Goal: Task Accomplishment & Management: Use online tool/utility

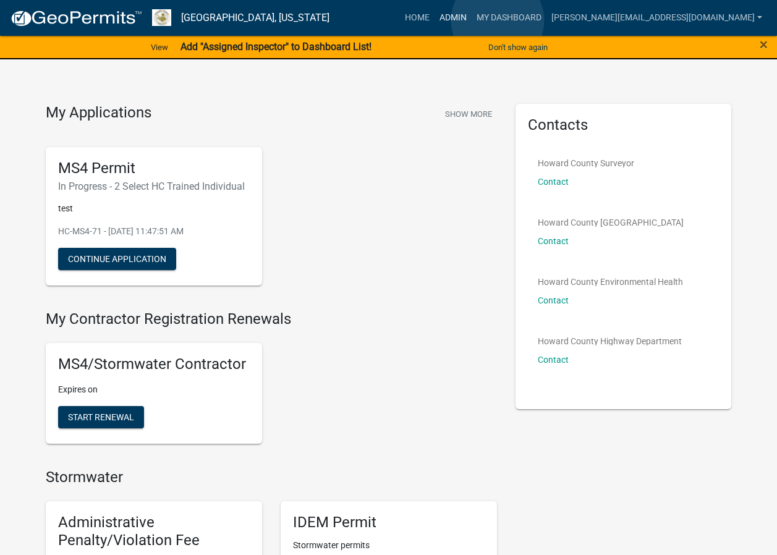
click at [472, 20] on link "Admin" at bounding box center [453, 17] width 37 height 23
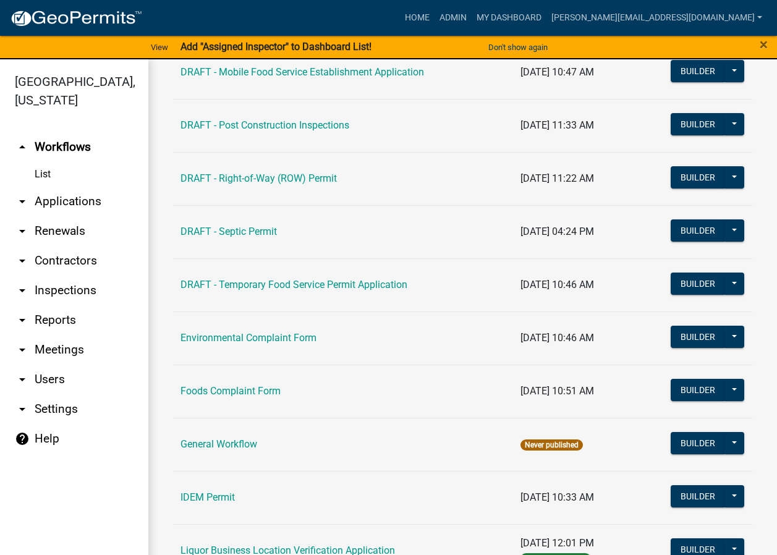
scroll to position [680, 0]
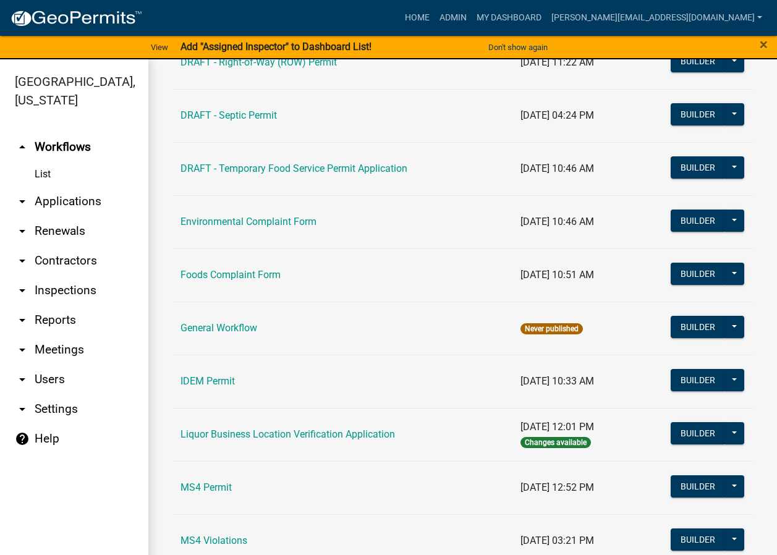
click at [221, 499] on td "MS4 Permit" at bounding box center [343, 487] width 340 height 53
click at [218, 489] on link "MS4 Permit" at bounding box center [205, 487] width 51 height 12
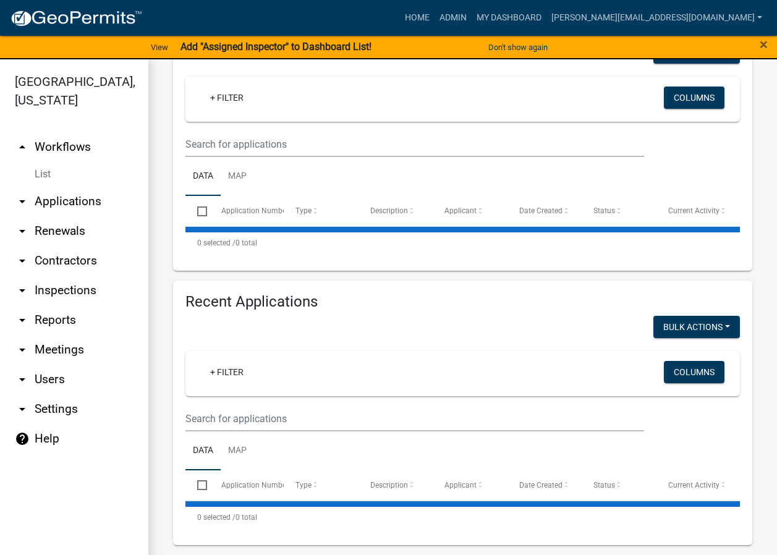
scroll to position [15, 0]
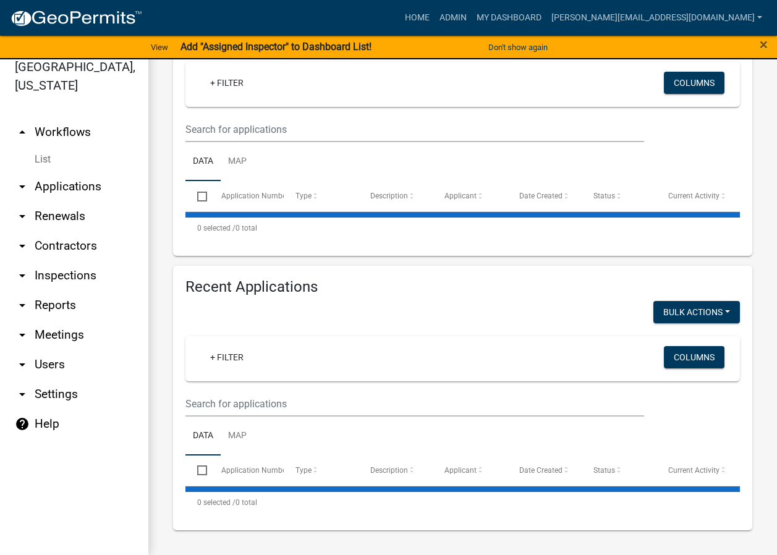
select select "2: 50"
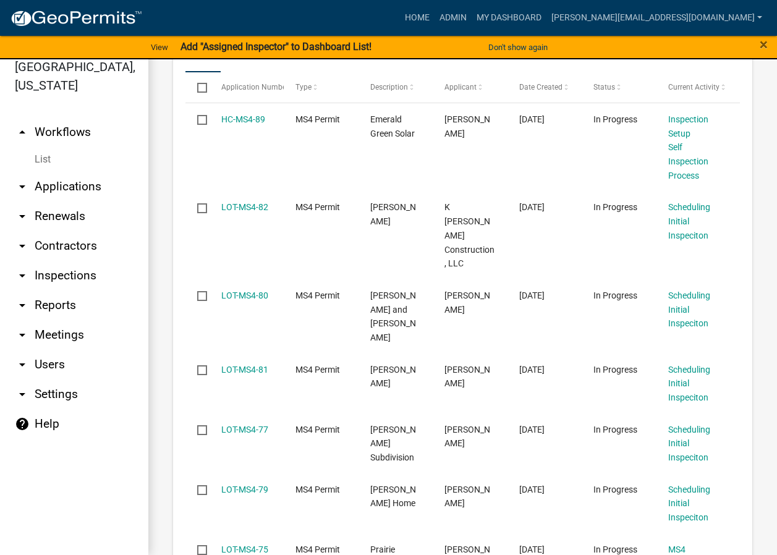
scroll to position [512, 0]
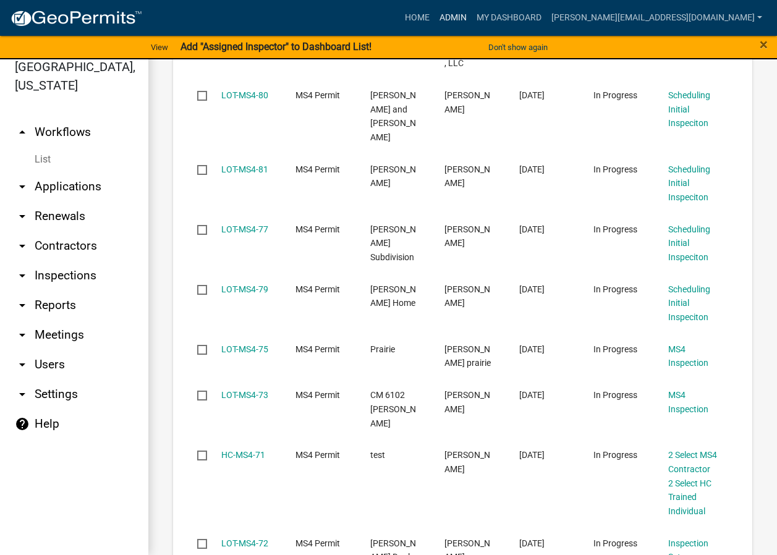
click at [472, 11] on link "Admin" at bounding box center [453, 17] width 37 height 23
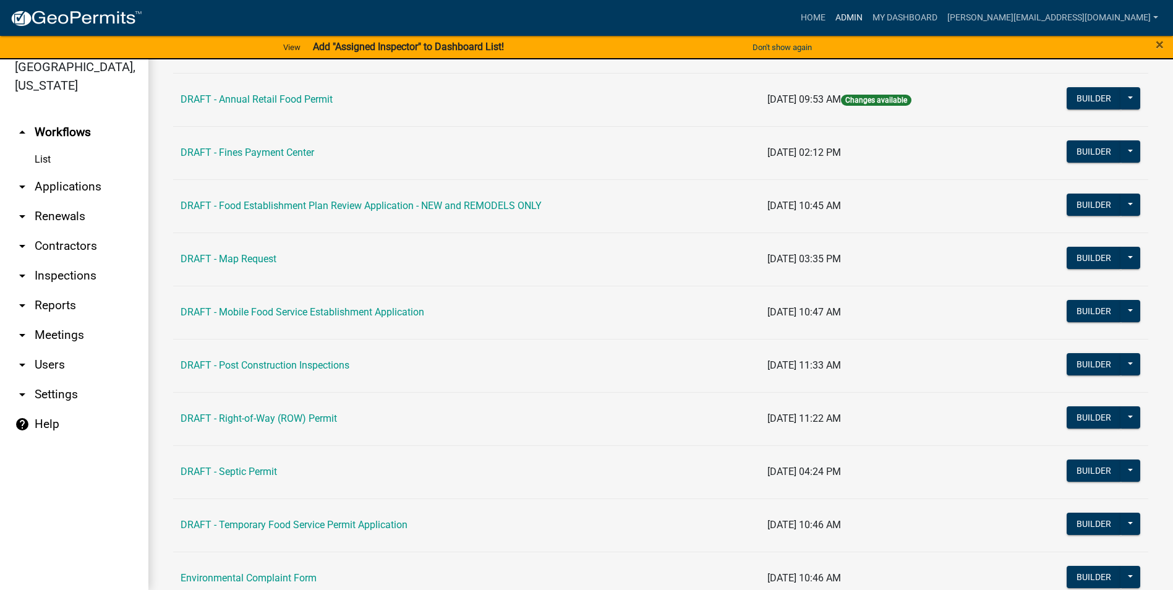
scroll to position [742, 0]
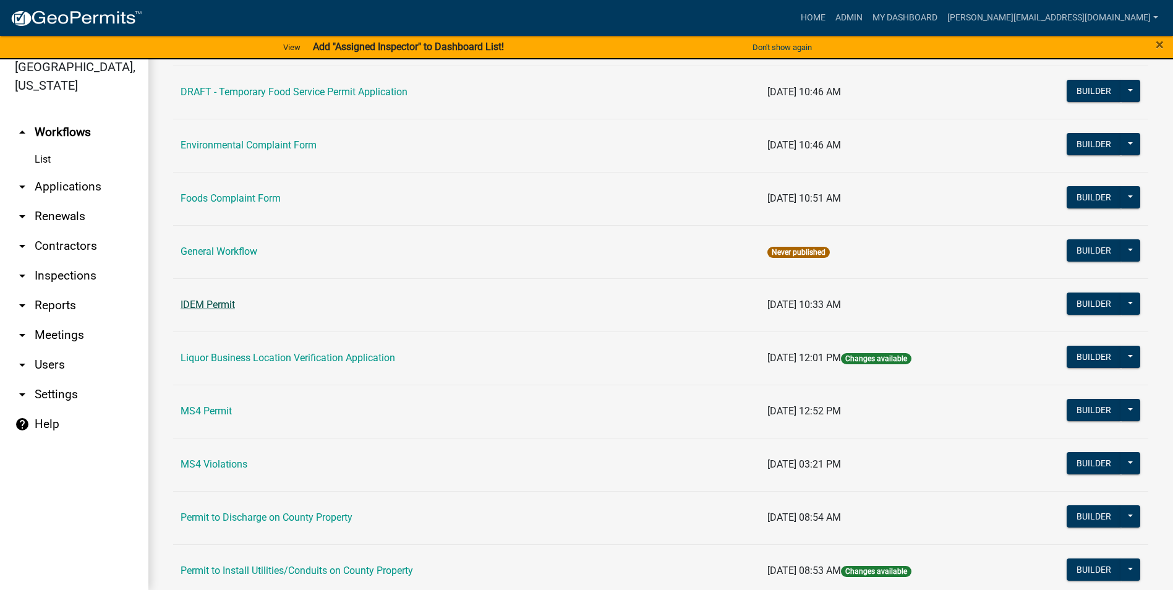
click at [206, 308] on link "IDEM Permit" at bounding box center [207, 305] width 54 height 12
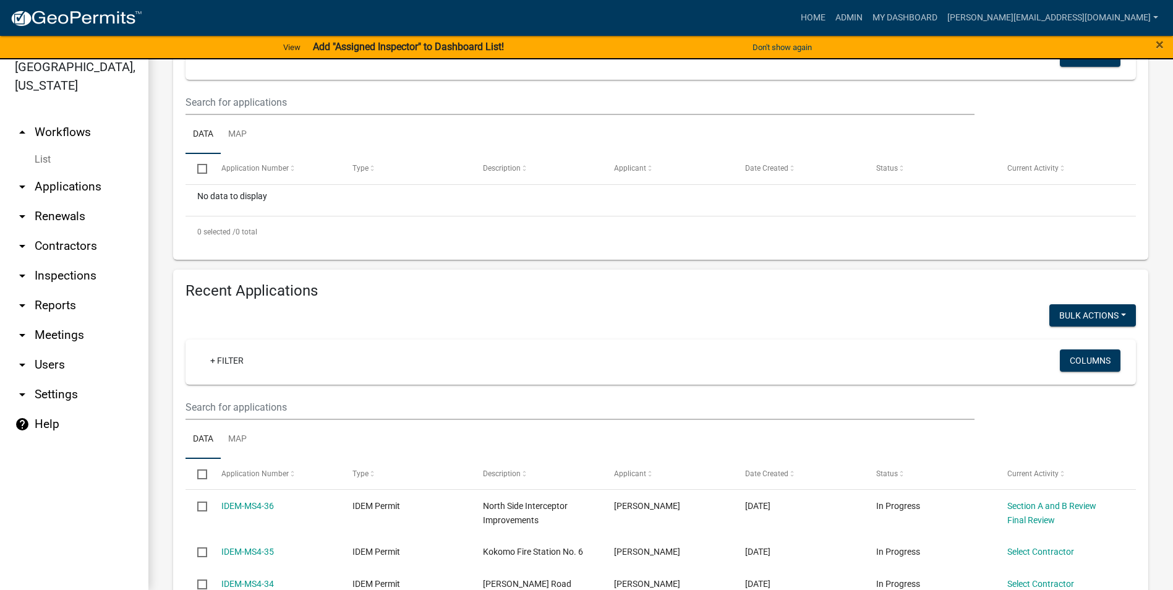
scroll to position [309, 0]
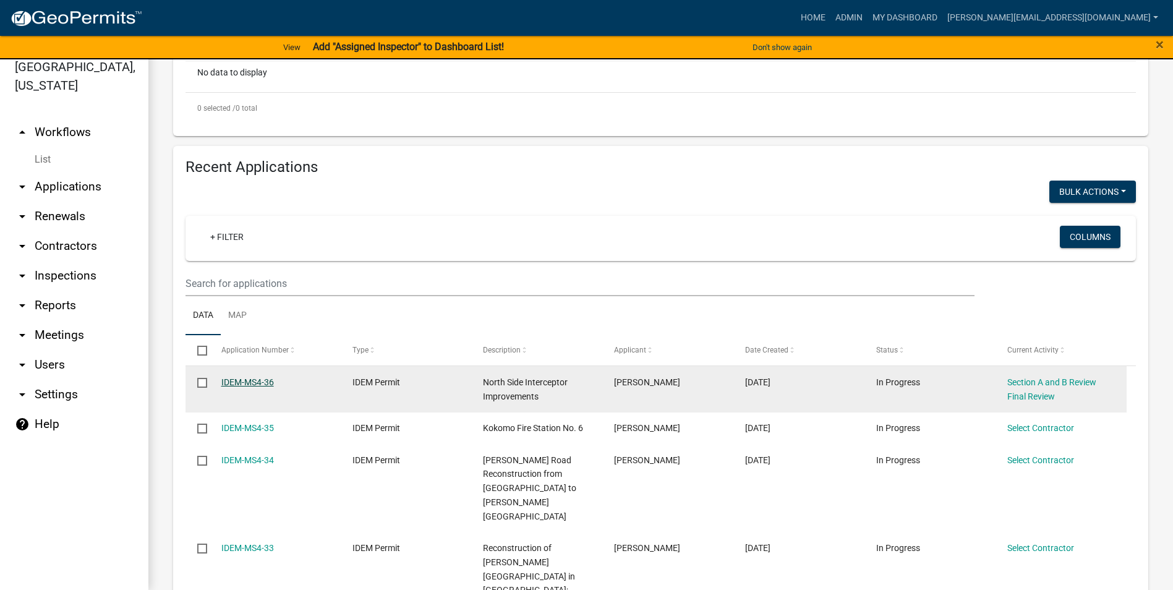
click at [261, 380] on link "IDEM-MS4-36" at bounding box center [247, 382] width 53 height 10
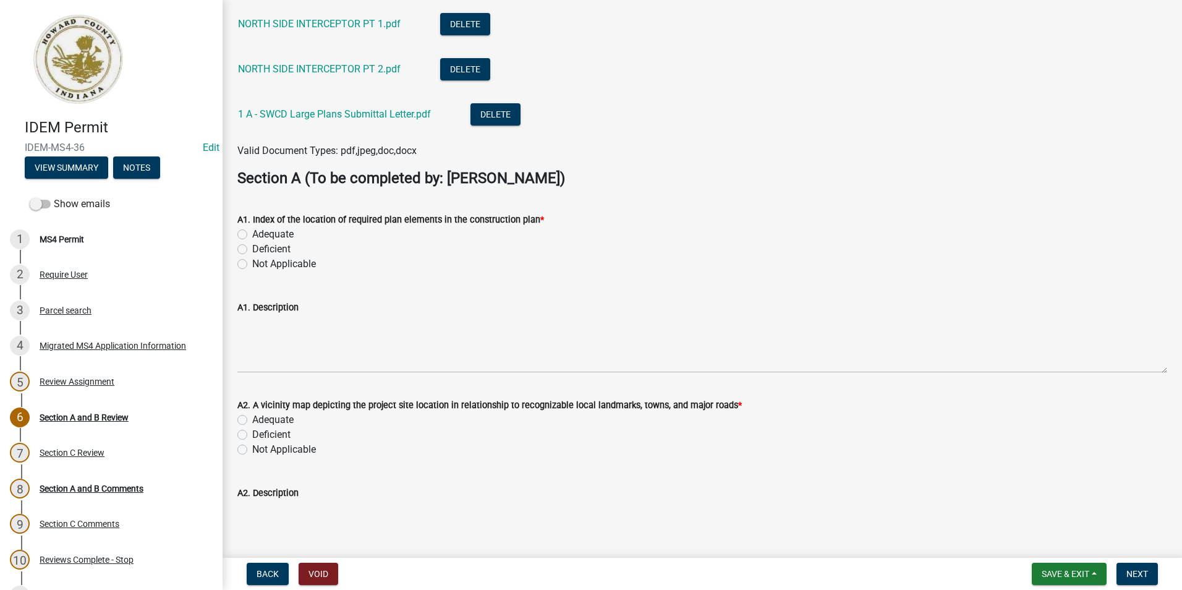
scroll to position [185, 0]
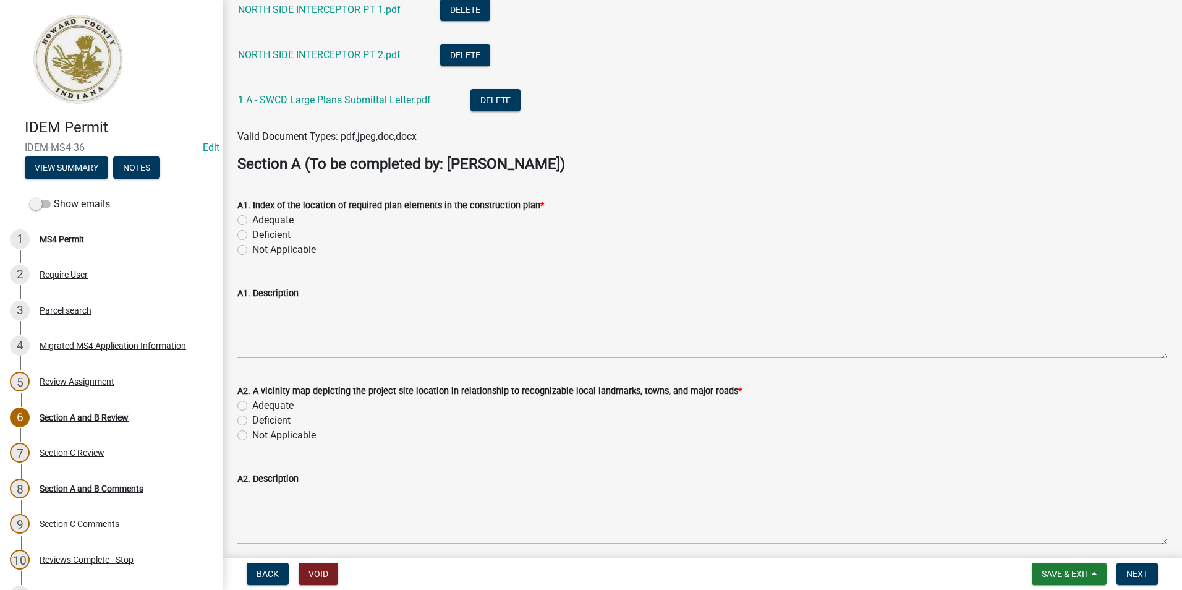
click at [252, 218] on label "Adequate" at bounding box center [272, 220] width 41 height 15
click at [252, 218] on input "Adequate" at bounding box center [256, 217] width 8 height 8
radio input "true"
click at [575, 237] on div "Deficient" at bounding box center [702, 234] width 930 height 15
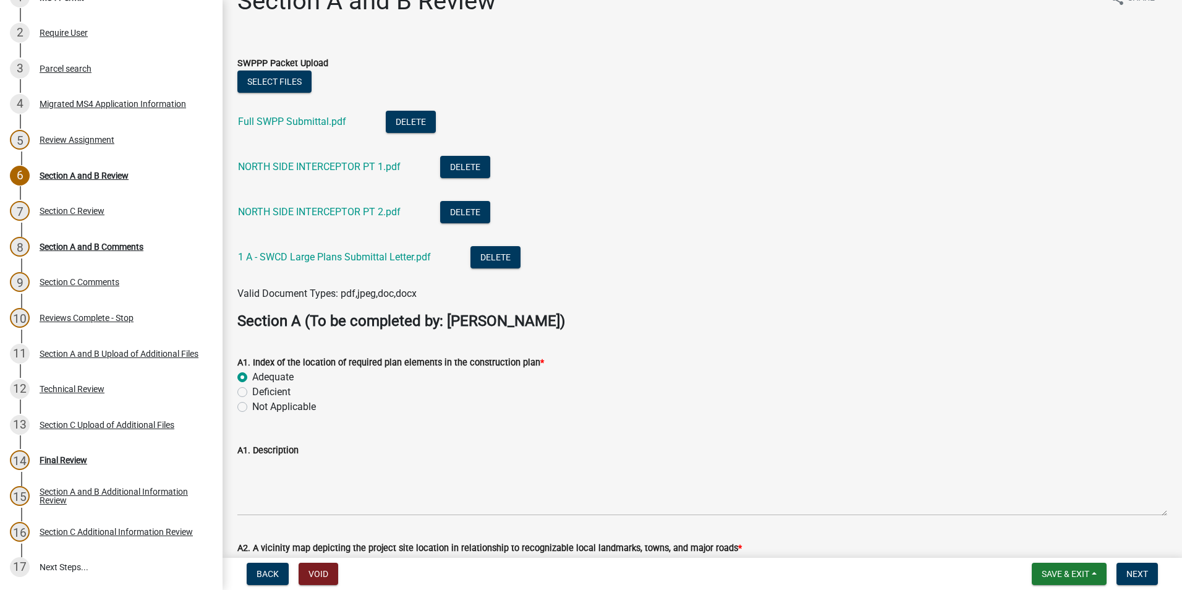
scroll to position [0, 0]
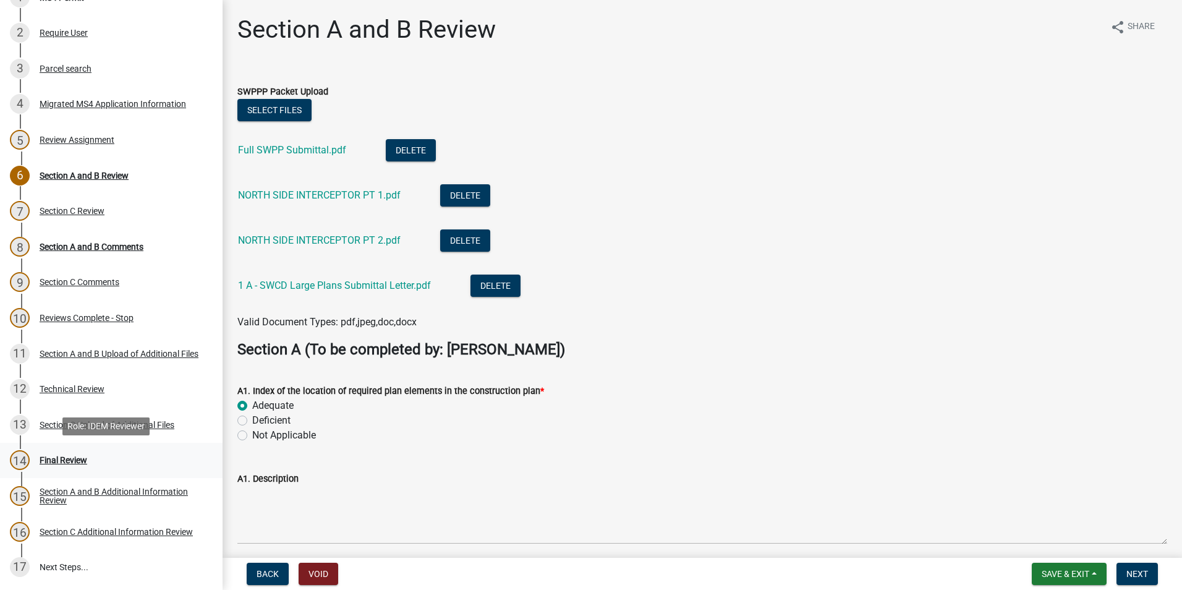
click at [130, 454] on div "14 Final Review" at bounding box center [106, 460] width 193 height 20
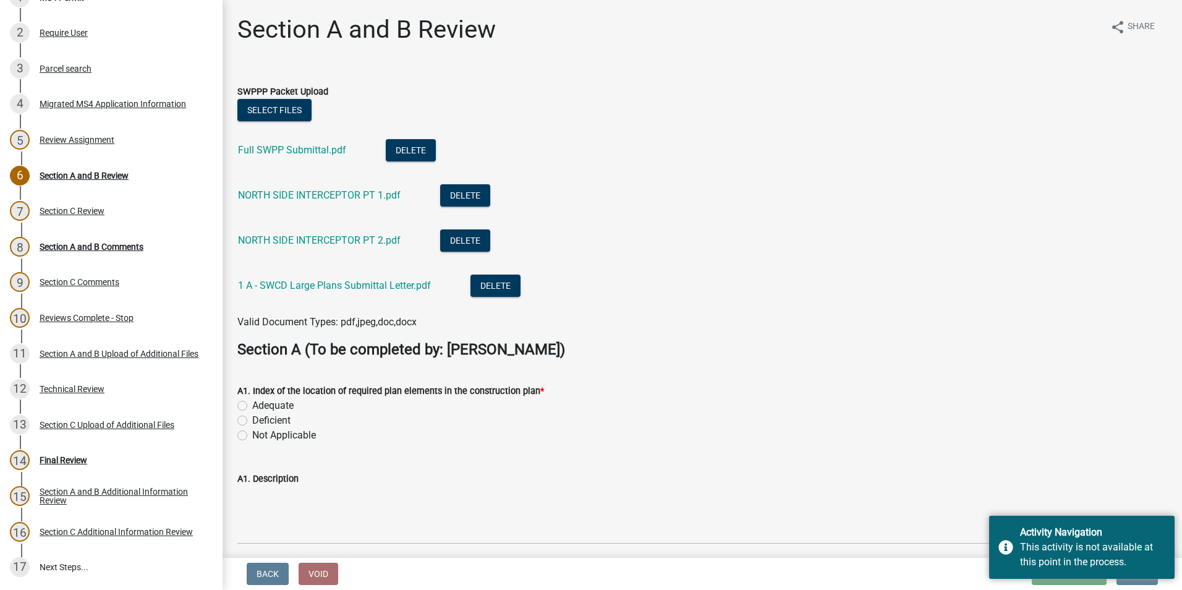
scroll to position [62, 0]
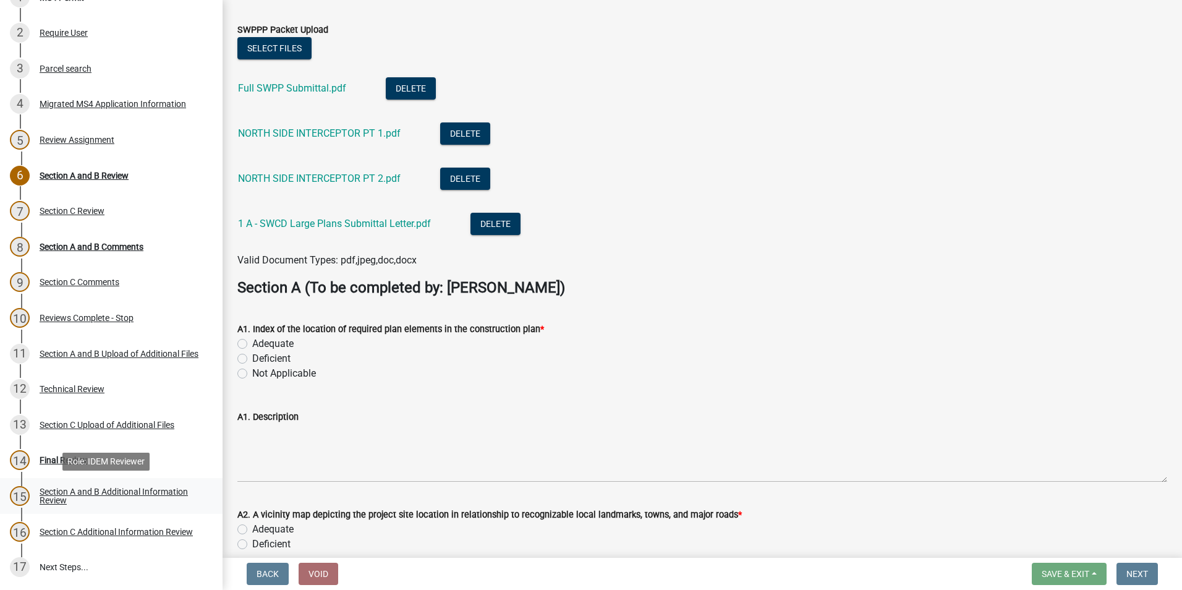
click at [180, 495] on div "Section A and B Additional Information Review" at bounding box center [121, 495] width 163 height 17
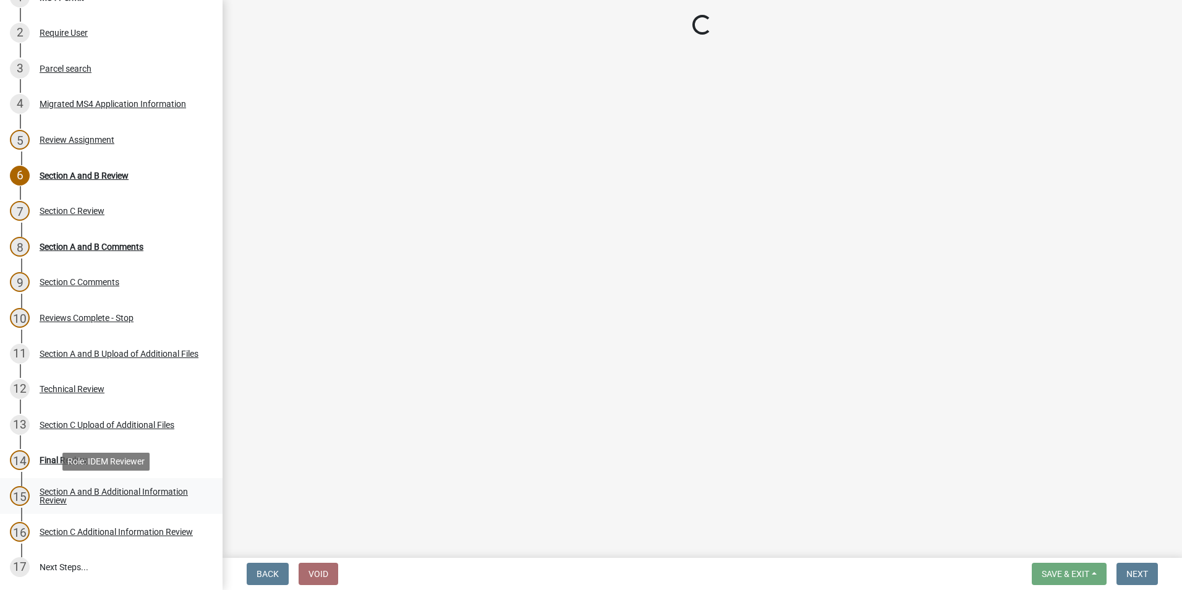
scroll to position [0, 0]
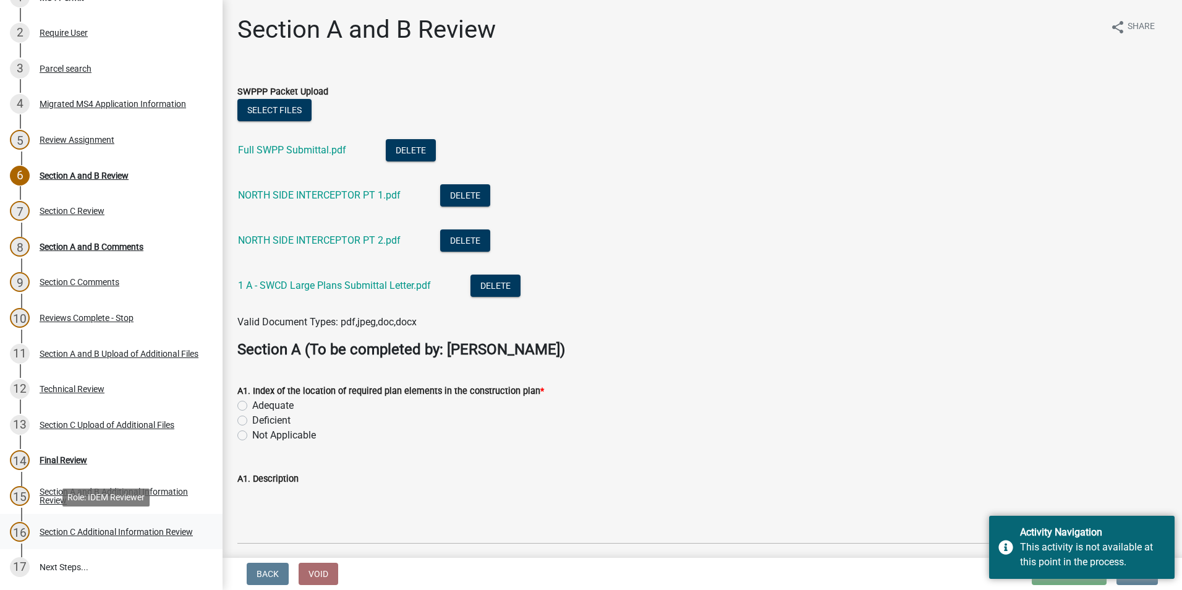
click at [164, 520] on link "16 Section C Additional Information Review" at bounding box center [111, 532] width 223 height 36
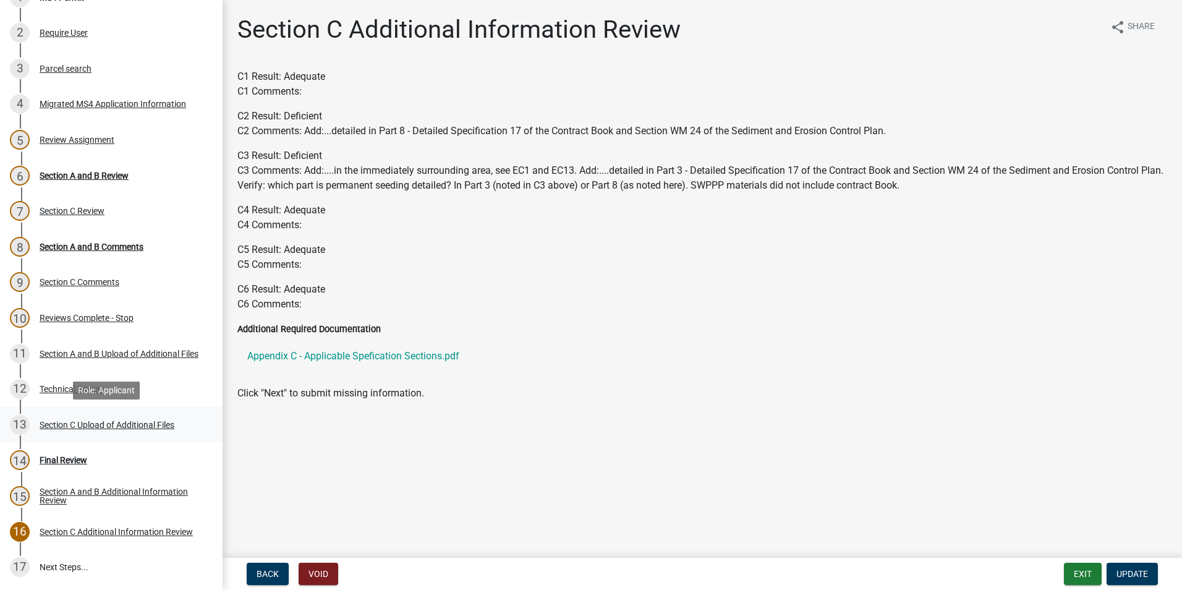
click at [154, 422] on div "Section C Upload of Additional Files" at bounding box center [107, 424] width 135 height 9
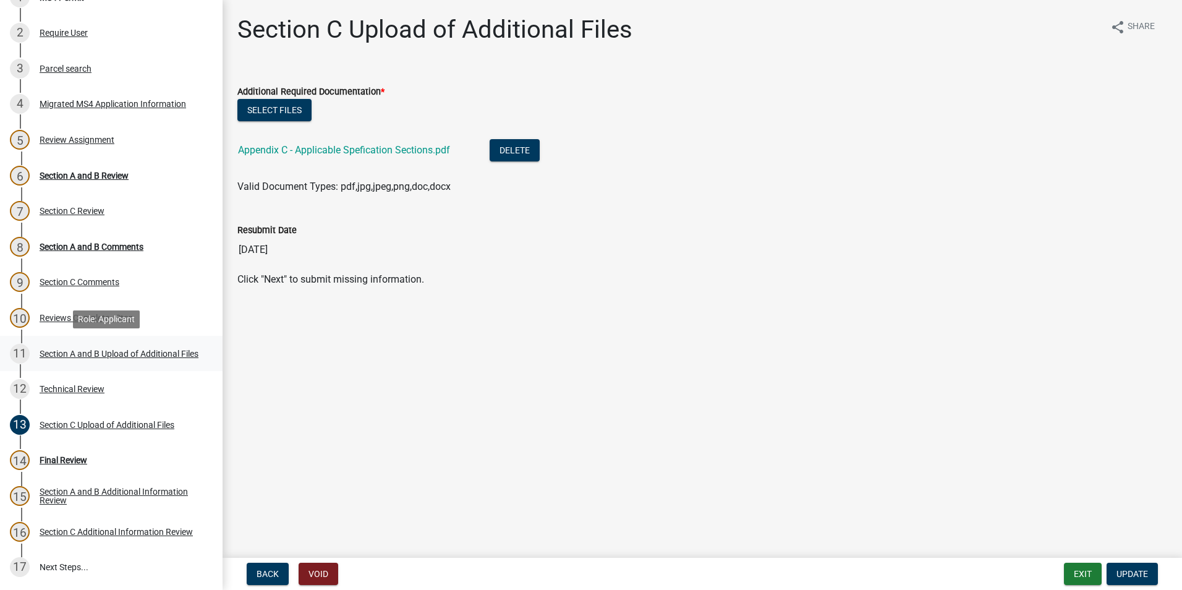
click at [161, 349] on div "Section A and B Upload of Additional Files" at bounding box center [119, 353] width 159 height 9
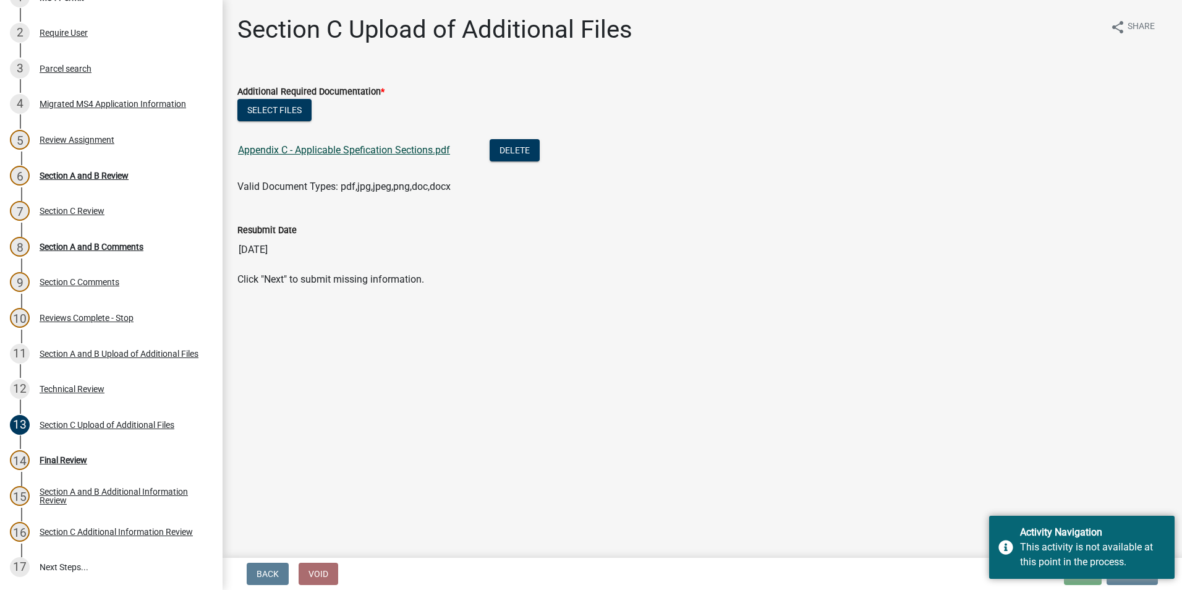
click at [344, 148] on link "Appendix C - Applicable Spefication Sections.pdf" at bounding box center [344, 150] width 212 height 12
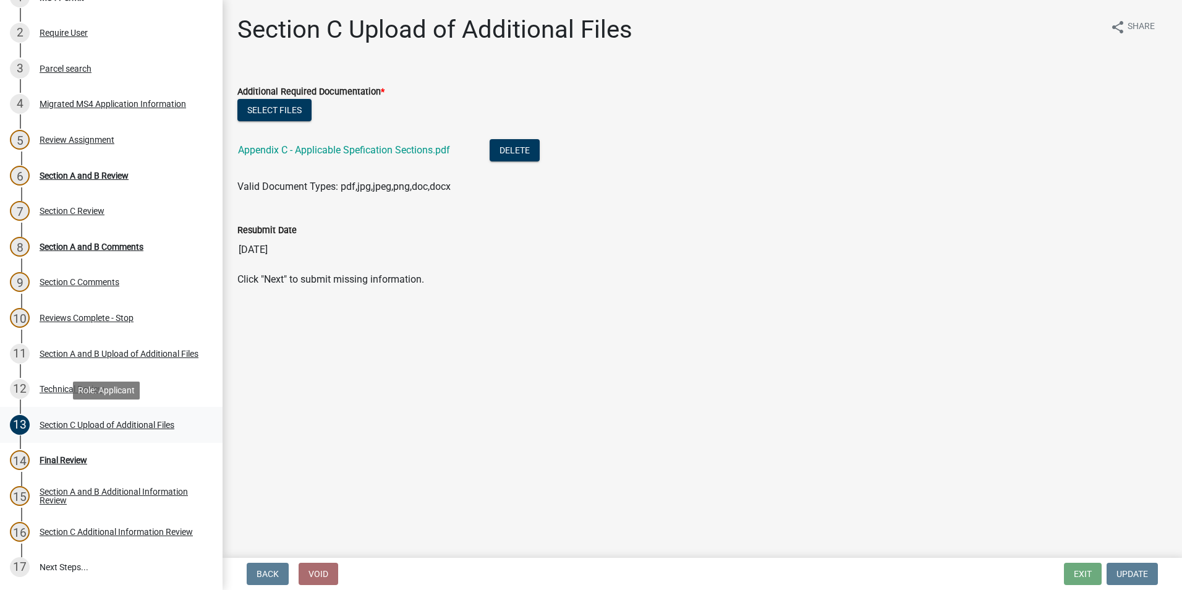
click at [108, 425] on div "Section C Upload of Additional Files" at bounding box center [107, 424] width 135 height 9
click at [131, 426] on div "Section C Upload of Additional Files" at bounding box center [107, 424] width 135 height 9
click at [145, 354] on div "Section A and B Upload of Additional Files" at bounding box center [119, 353] width 159 height 9
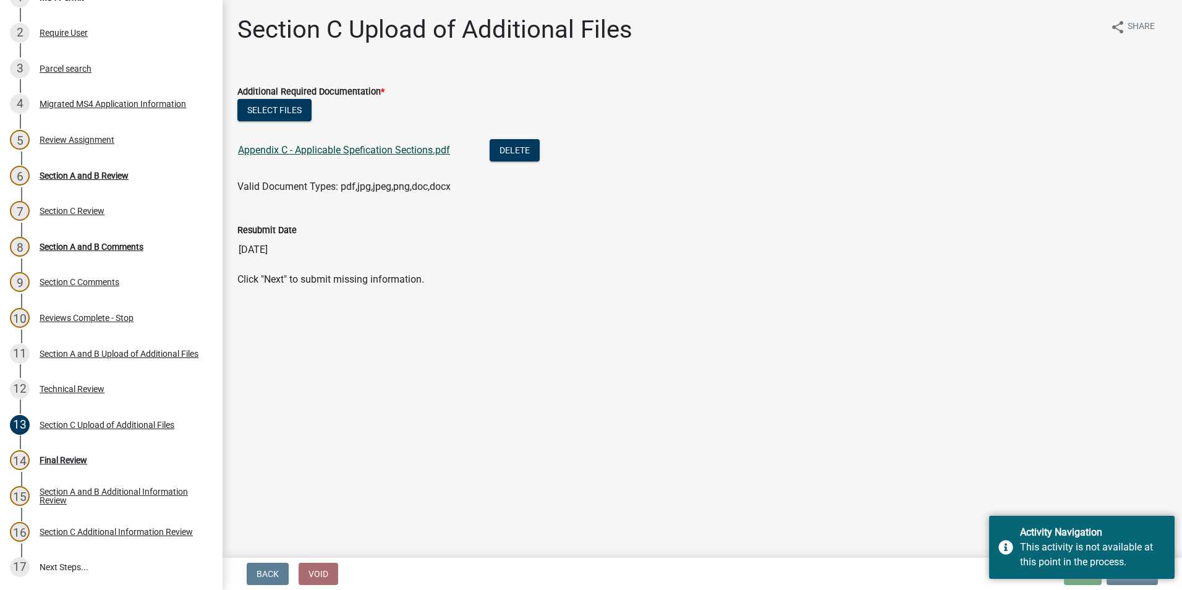
click at [342, 153] on link "Appendix C - Applicable Spefication Sections.pdf" at bounding box center [344, 150] width 212 height 12
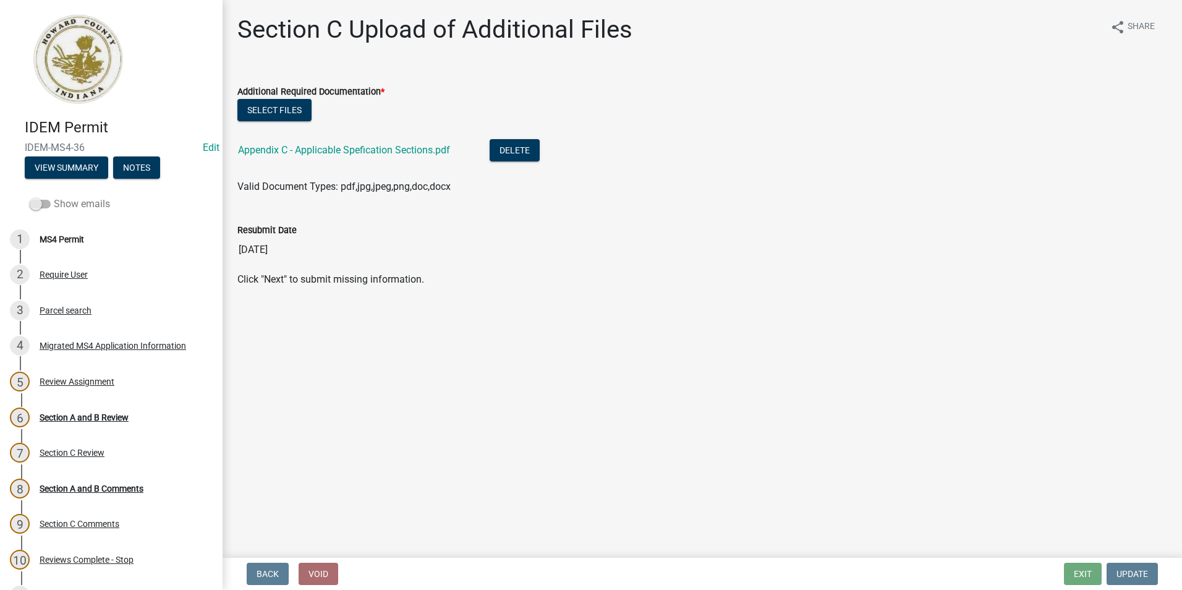
click at [39, 202] on span at bounding box center [40, 204] width 21 height 9
click at [54, 197] on input "Show emails" at bounding box center [54, 197] width 0 height 0
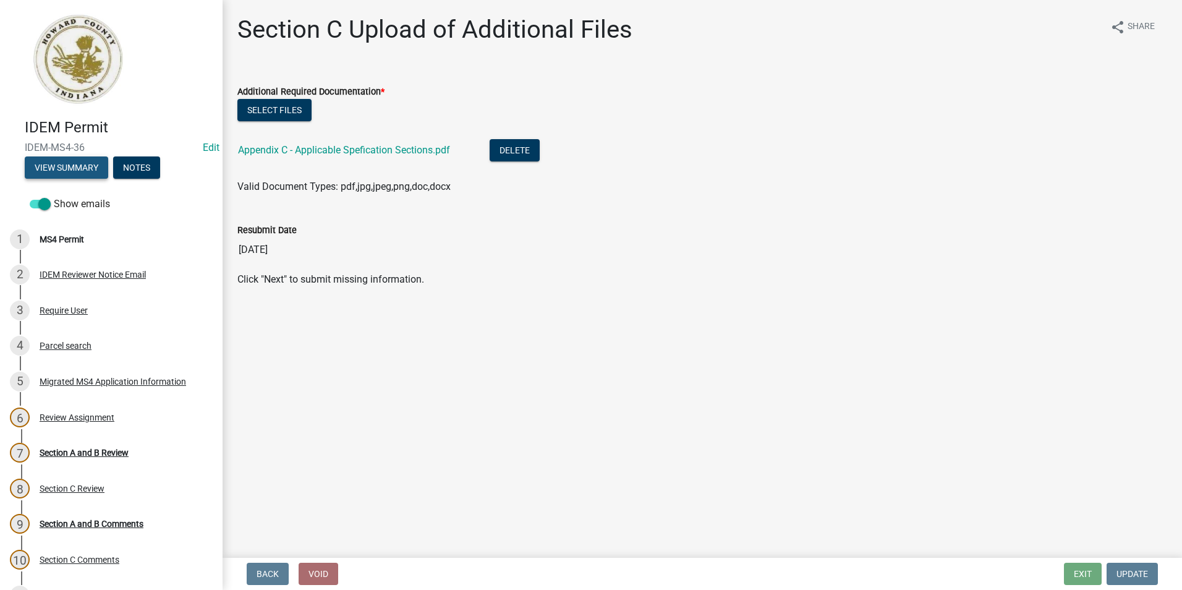
click at [79, 164] on button "View Summary" at bounding box center [66, 167] width 83 height 22
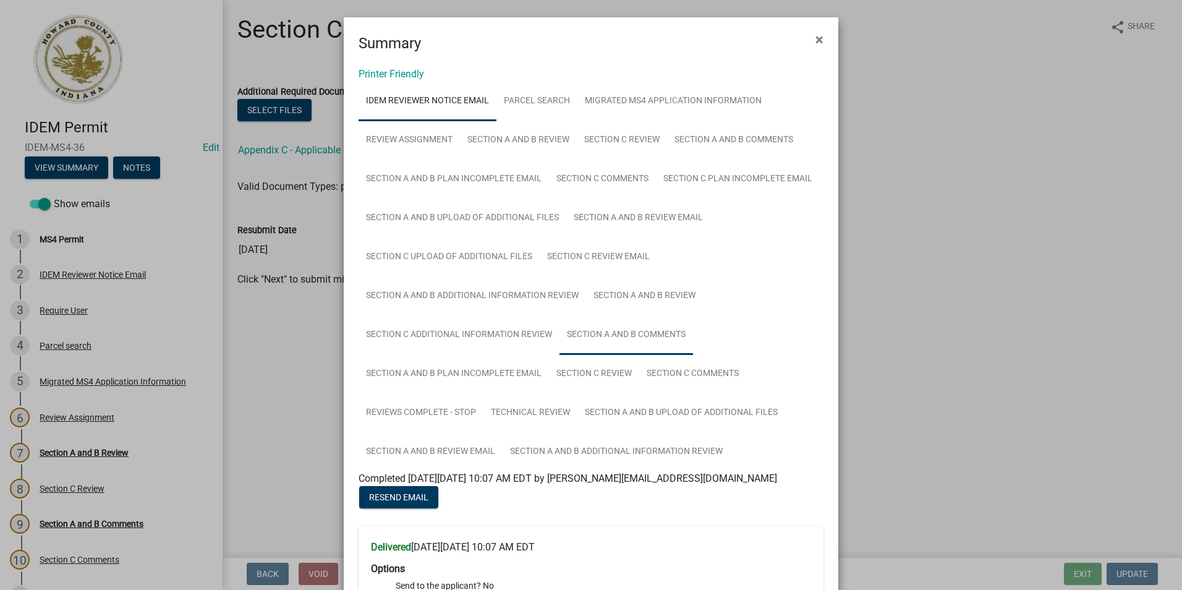
scroll to position [62, 0]
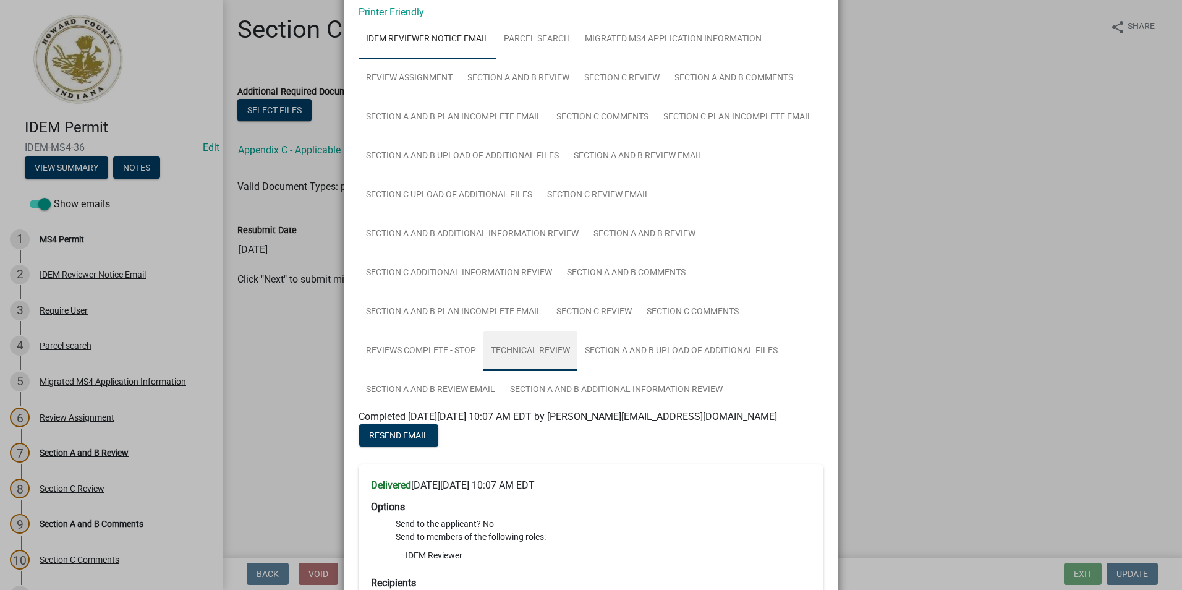
click at [515, 353] on link "Technical Review" at bounding box center [530, 351] width 94 height 40
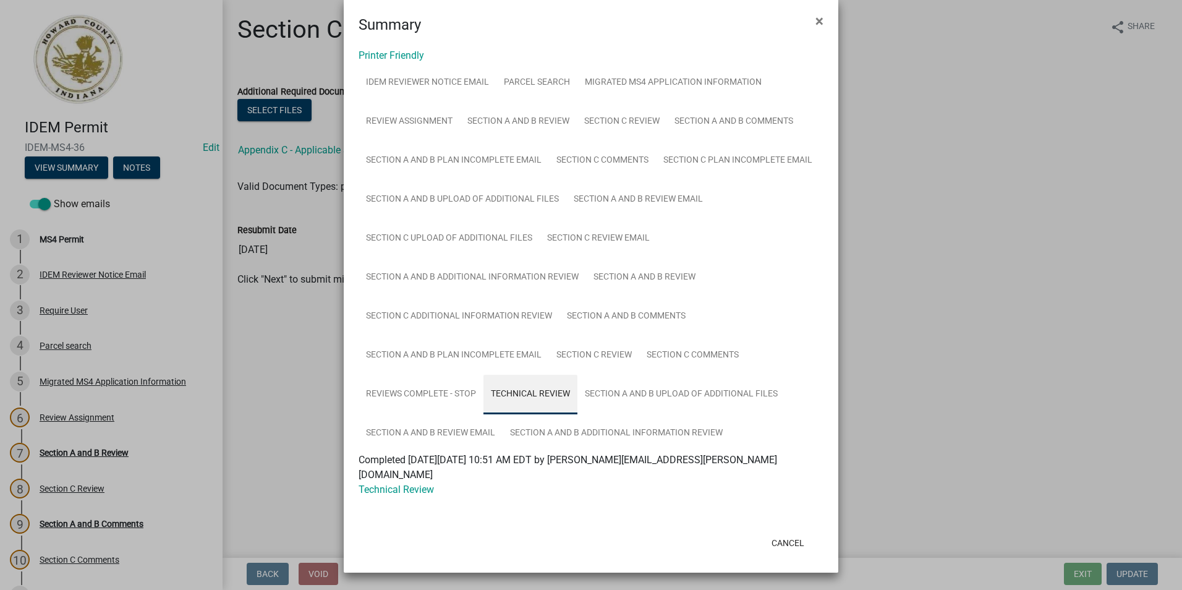
scroll to position [4, 0]
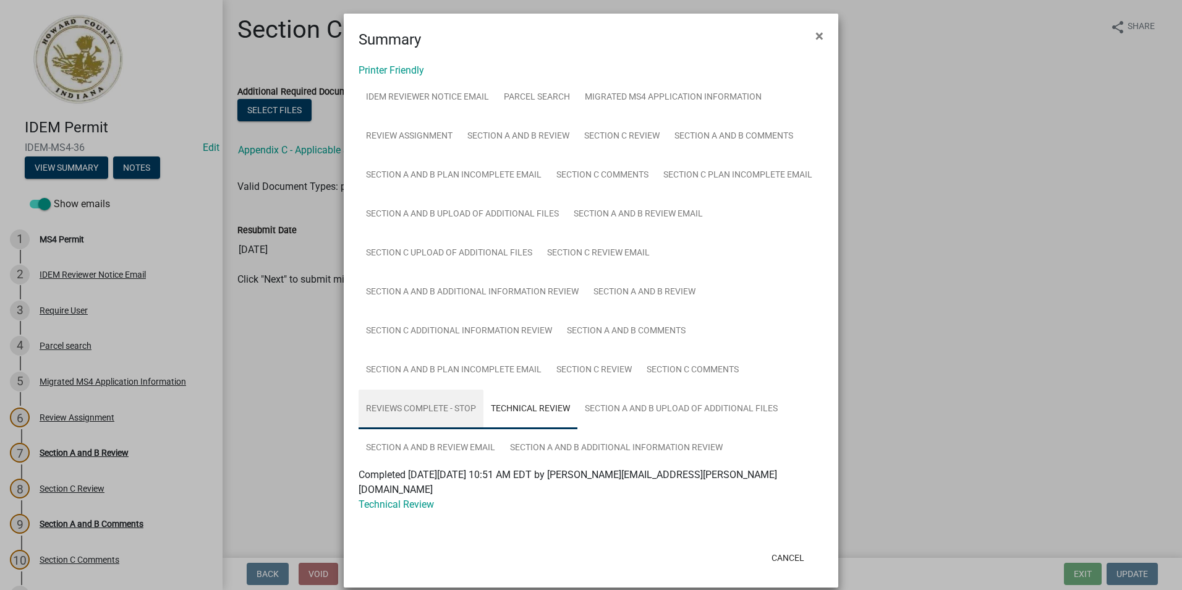
click at [448, 410] on link "Reviews Complete - Stop" at bounding box center [420, 409] width 125 height 40
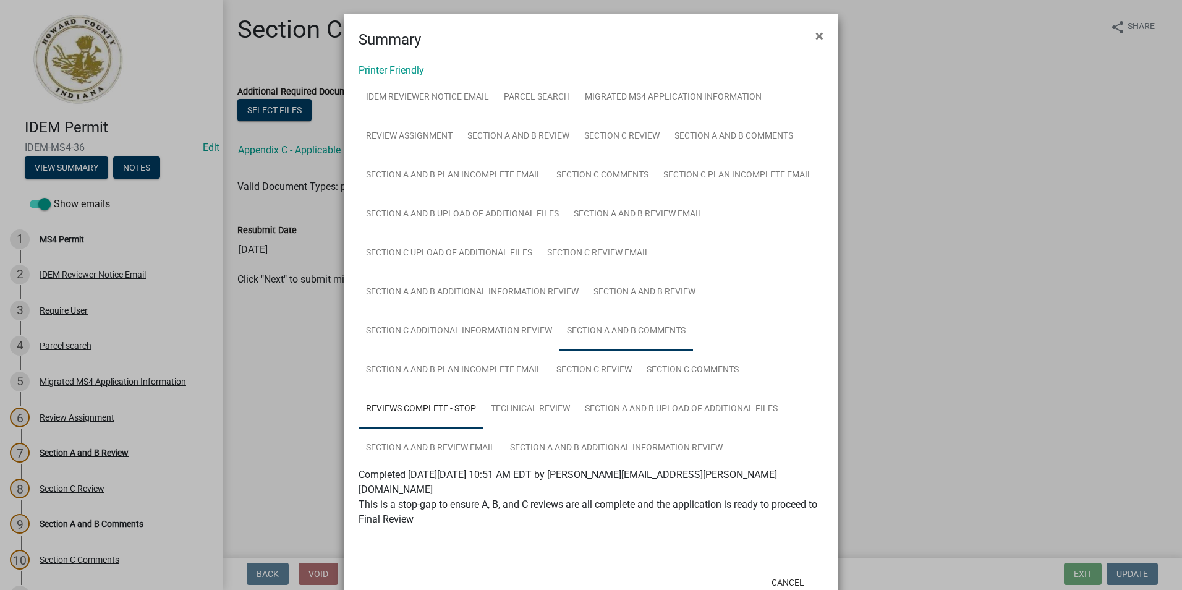
click at [588, 339] on link "Section A and B Comments" at bounding box center [626, 332] width 134 height 40
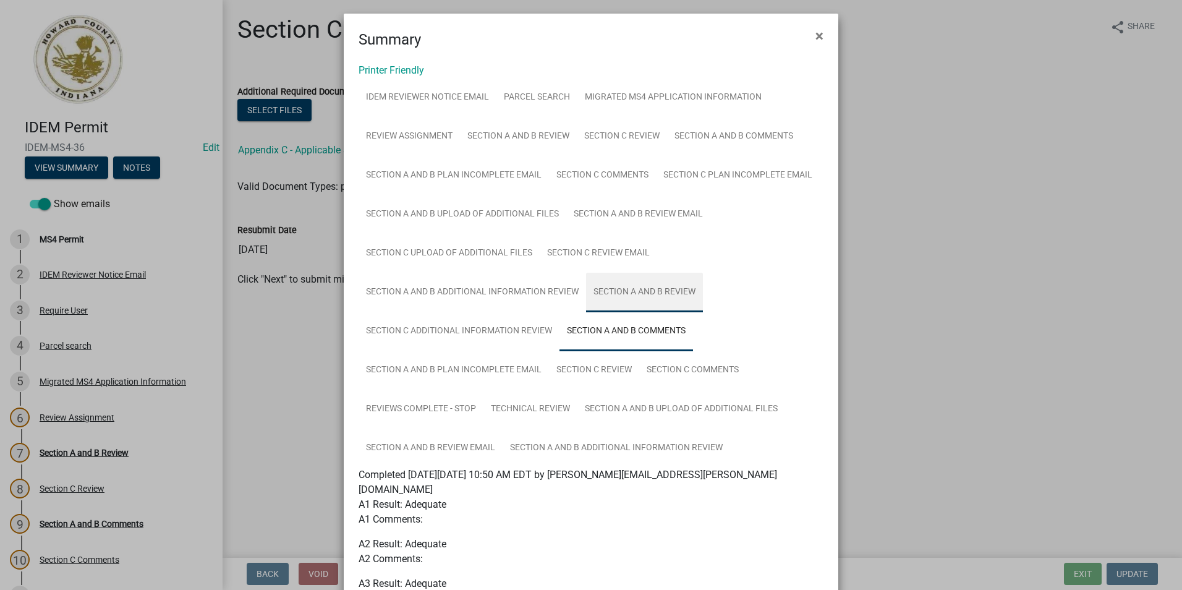
click at [606, 299] on link "Section A and B Review" at bounding box center [644, 293] width 117 height 40
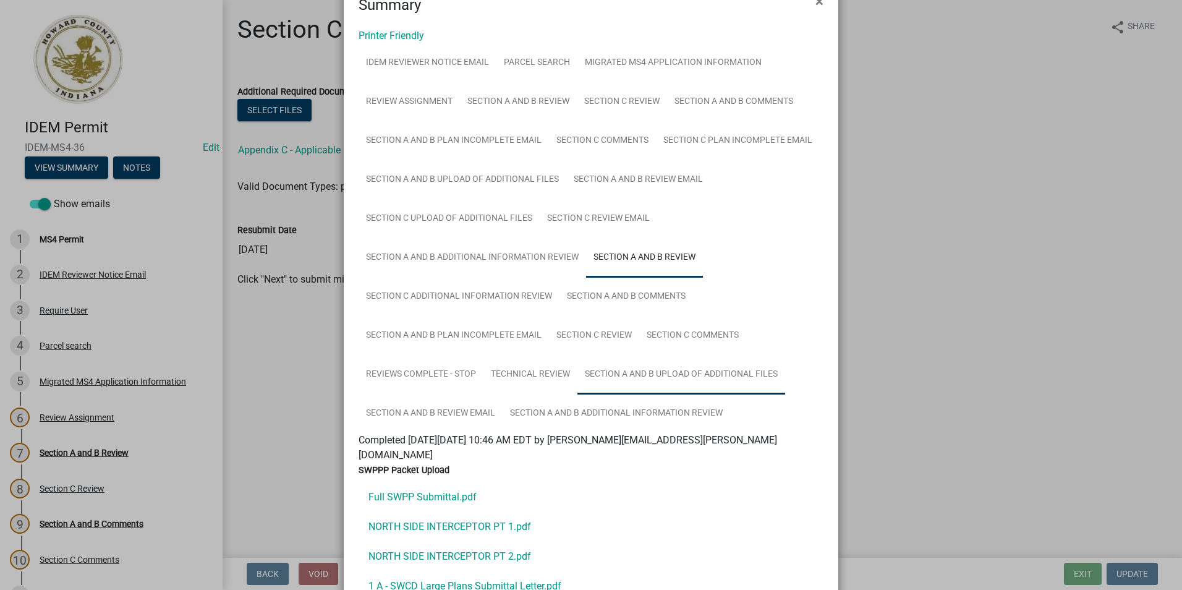
scroll to position [66, 0]
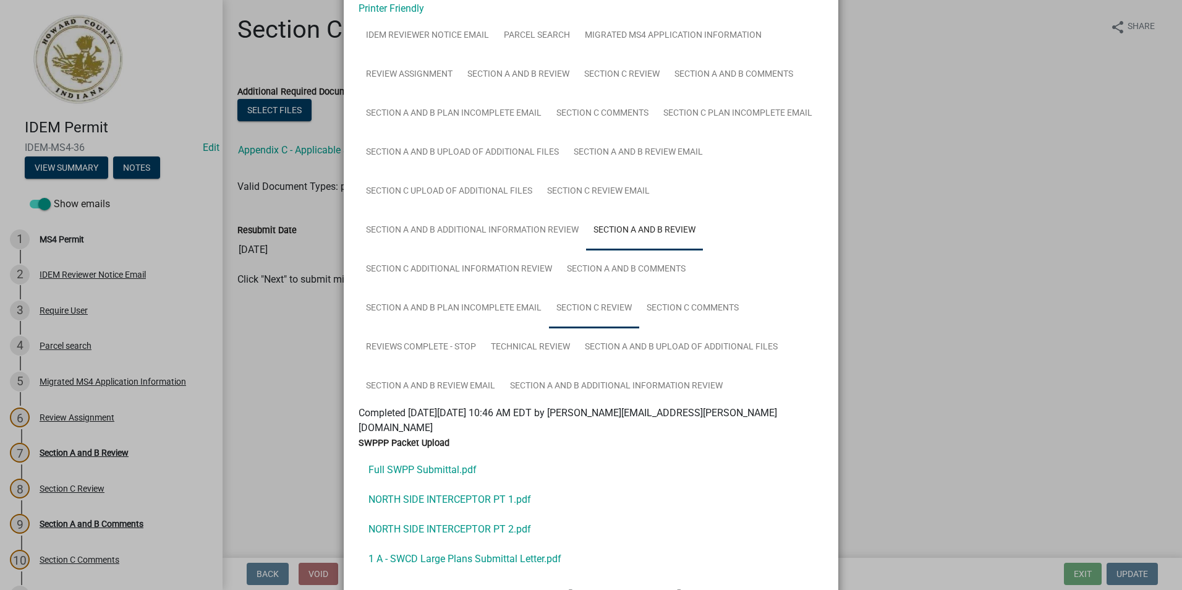
click at [593, 305] on link "Section C Review" at bounding box center [594, 309] width 90 height 40
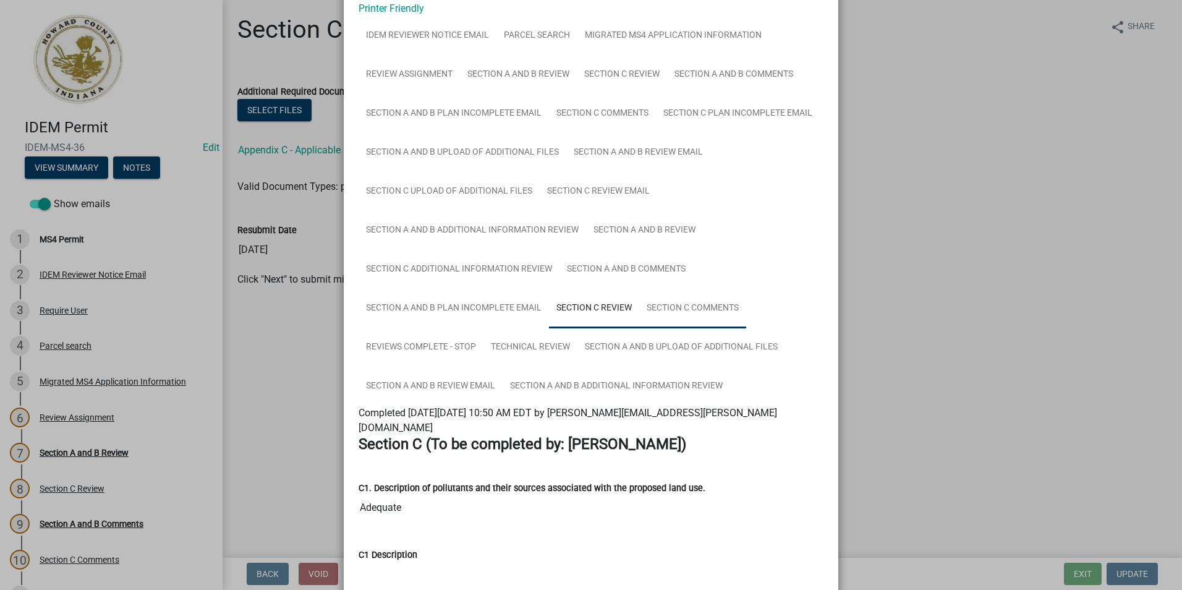
click at [660, 306] on link "Section C Comments" at bounding box center [692, 309] width 107 height 40
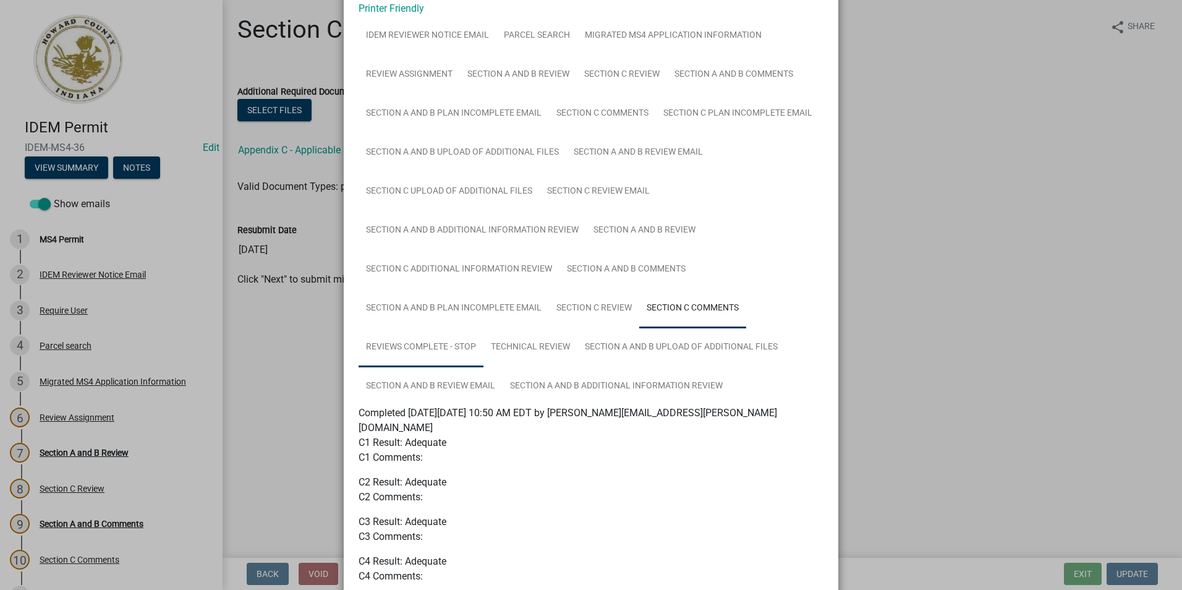
click at [442, 355] on link "Reviews Complete - Stop" at bounding box center [420, 348] width 125 height 40
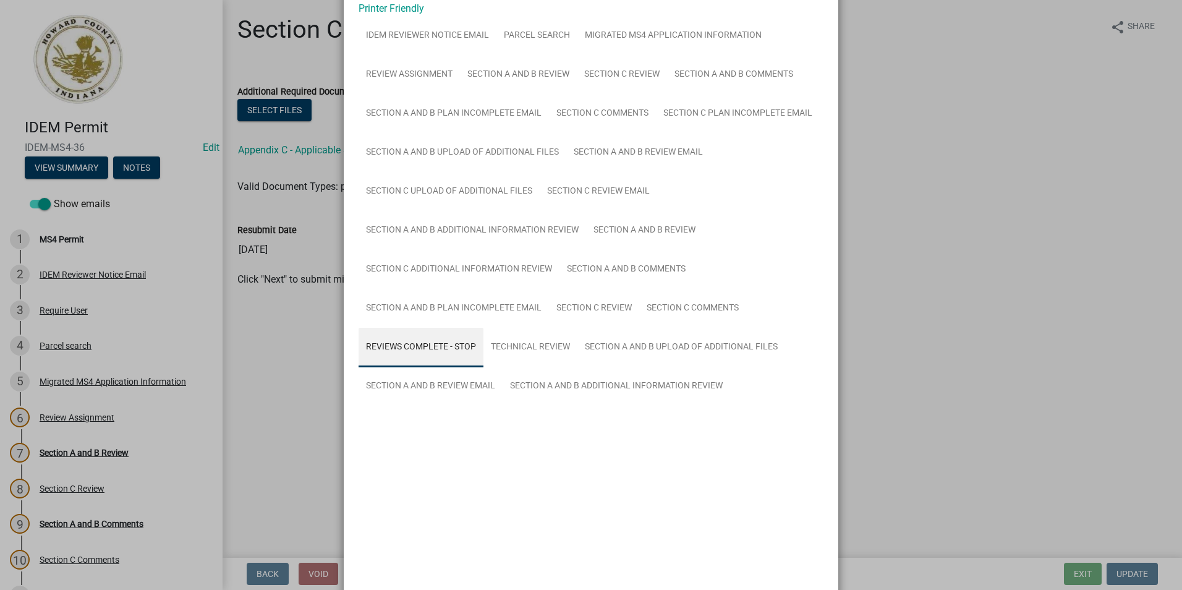
scroll to position [28, 0]
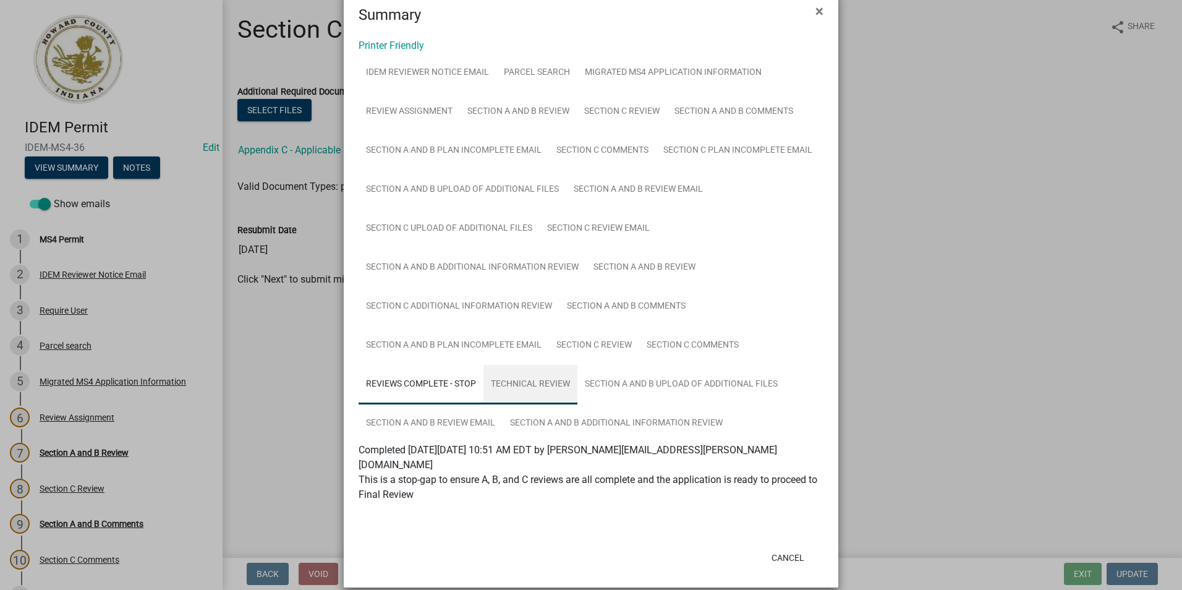
click at [535, 380] on link "Technical Review" at bounding box center [530, 385] width 94 height 40
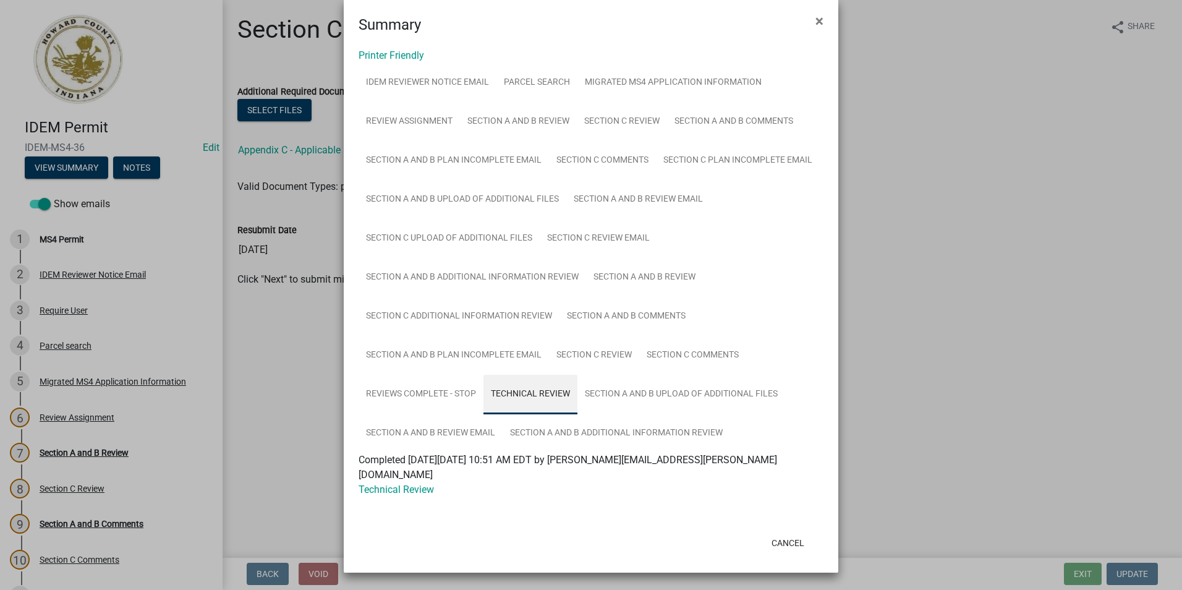
scroll to position [4, 0]
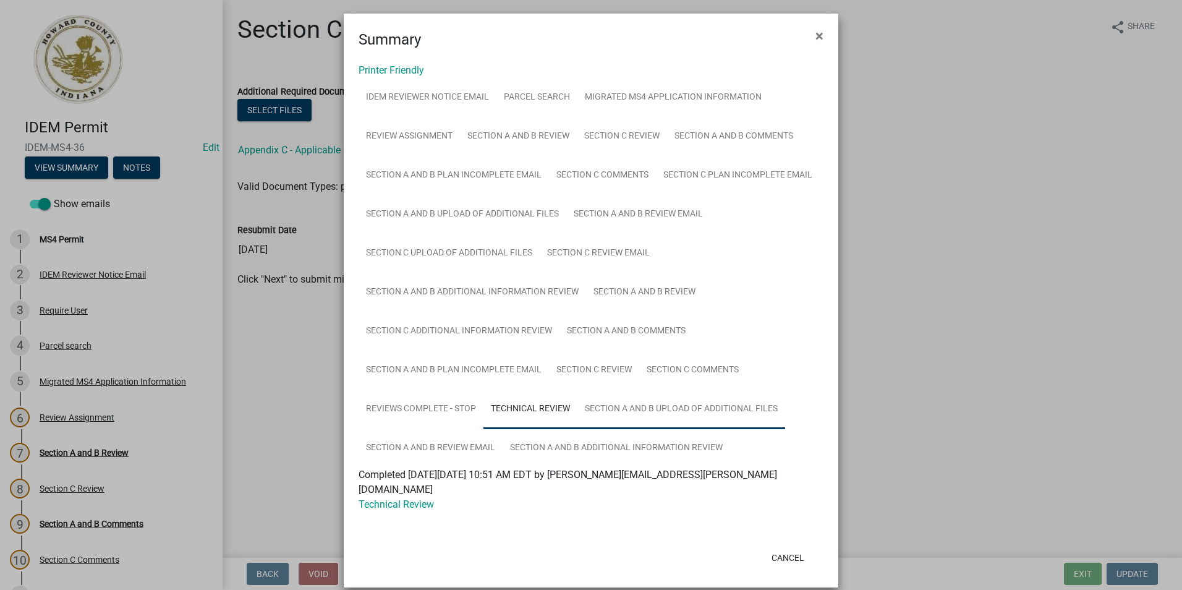
click at [629, 418] on link "Section A and B Upload of Additional Files" at bounding box center [681, 409] width 208 height 40
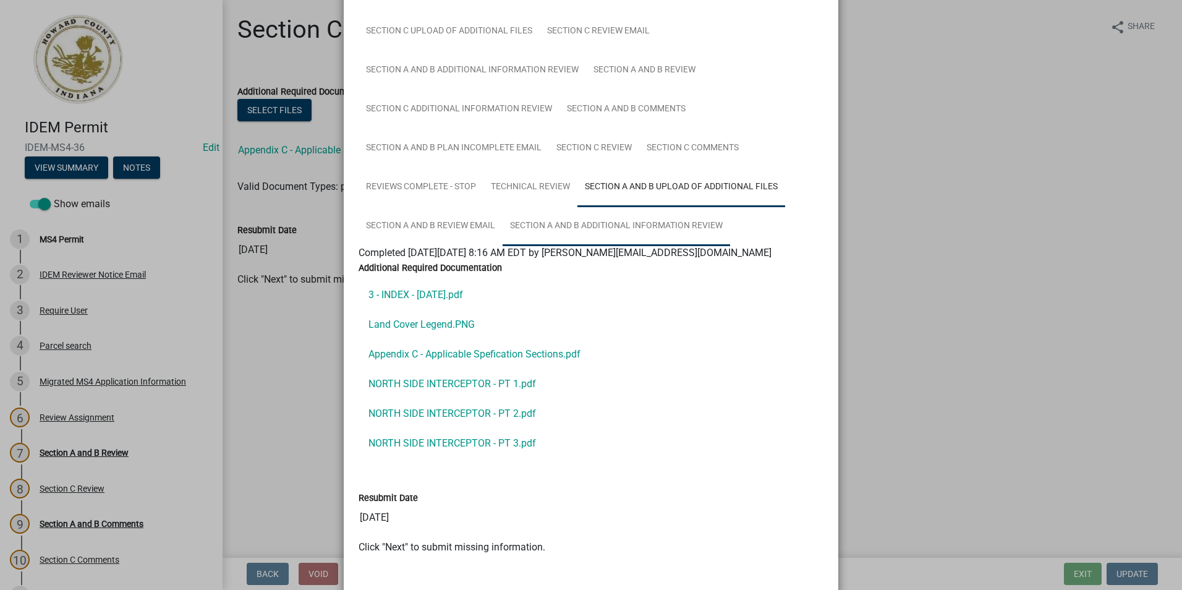
scroll to position [247, 0]
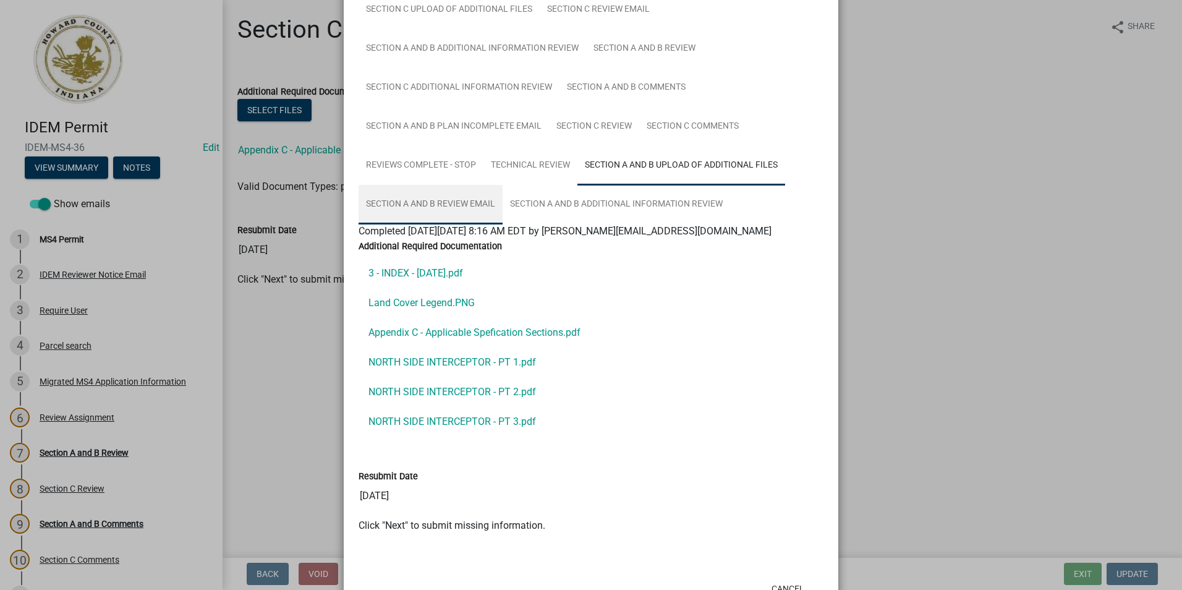
click at [411, 203] on link "Section A and B Review Email" at bounding box center [430, 205] width 144 height 40
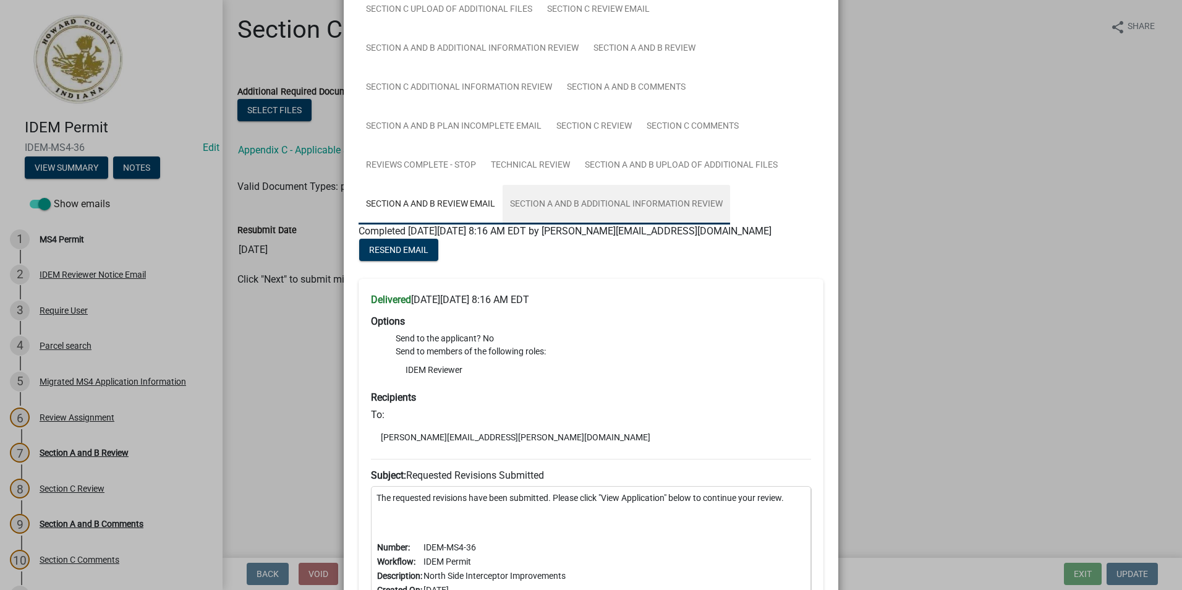
click at [554, 209] on link "Section A and B Additional Information Review" at bounding box center [616, 205] width 227 height 40
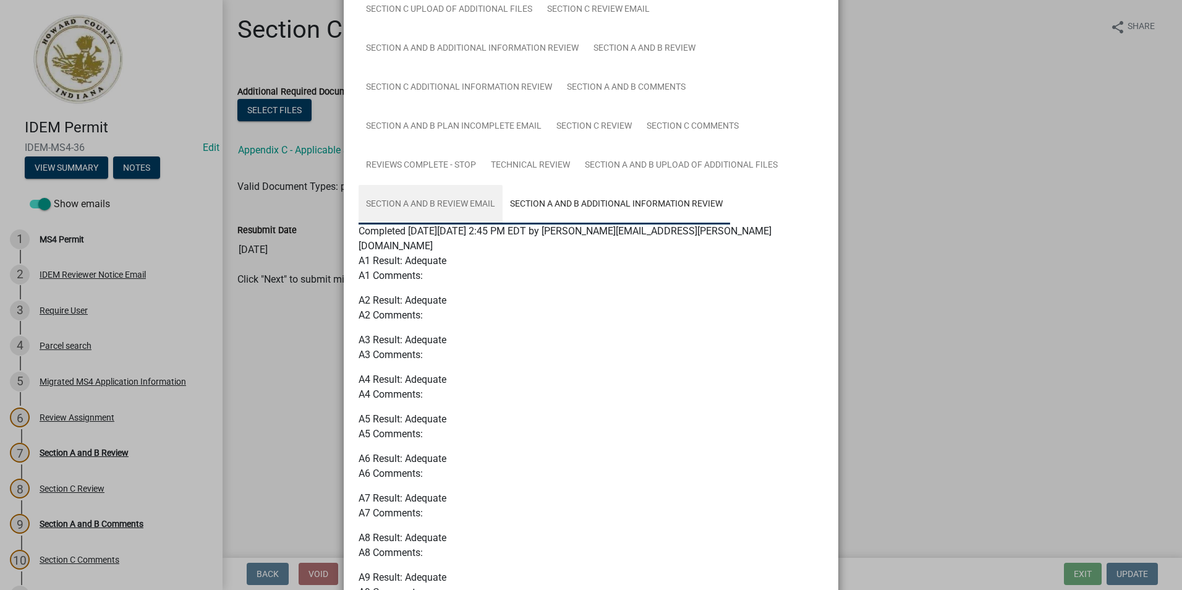
click at [463, 205] on link "Section A and B Review Email" at bounding box center [430, 205] width 144 height 40
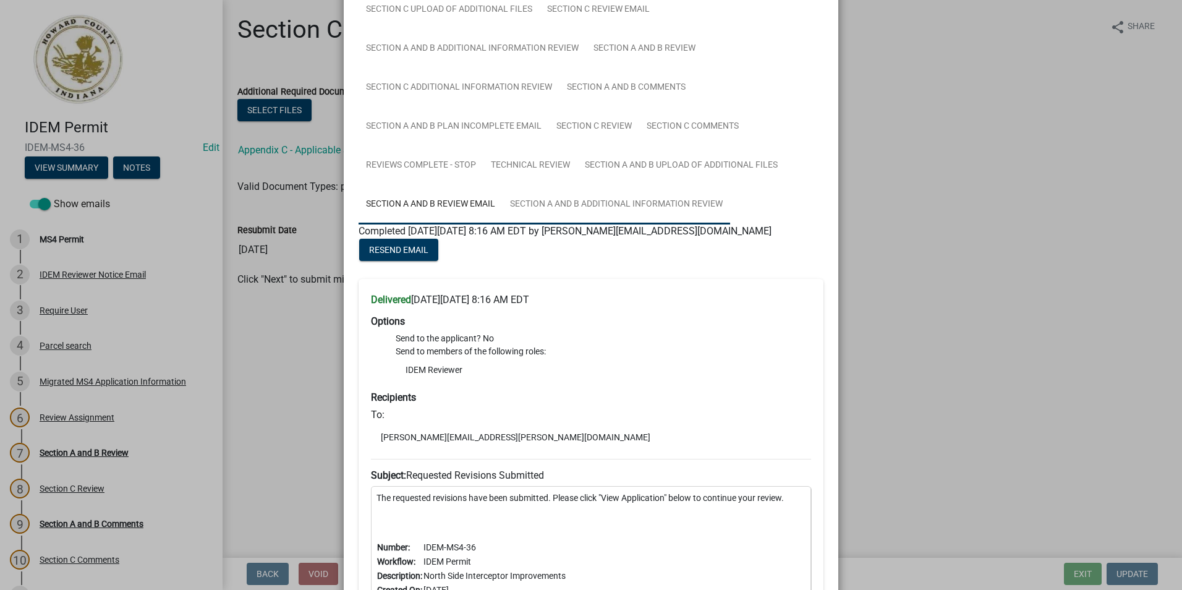
click at [569, 203] on link "Section A and B Additional Information Review" at bounding box center [616, 205] width 227 height 40
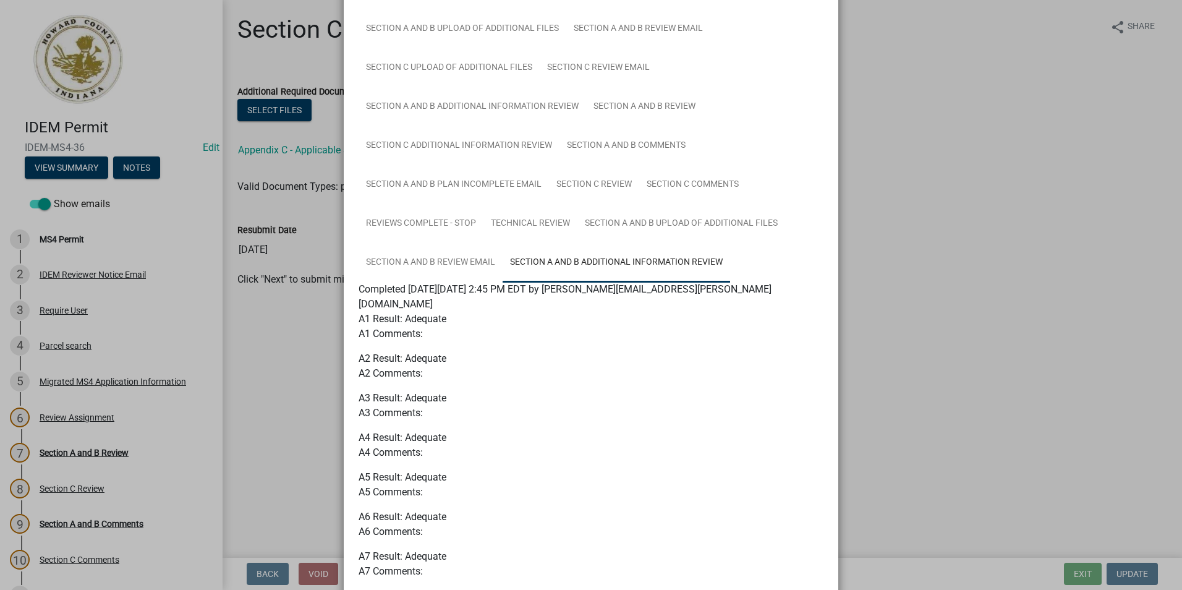
scroll to position [185, 0]
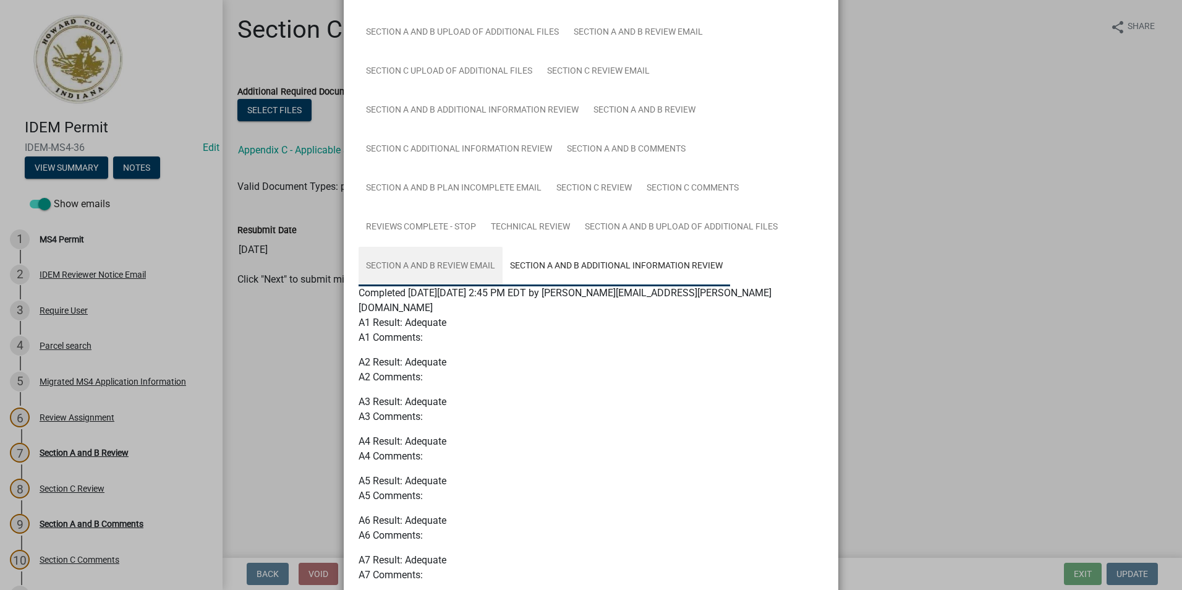
click at [454, 263] on link "Section A and B Review Email" at bounding box center [430, 267] width 144 height 40
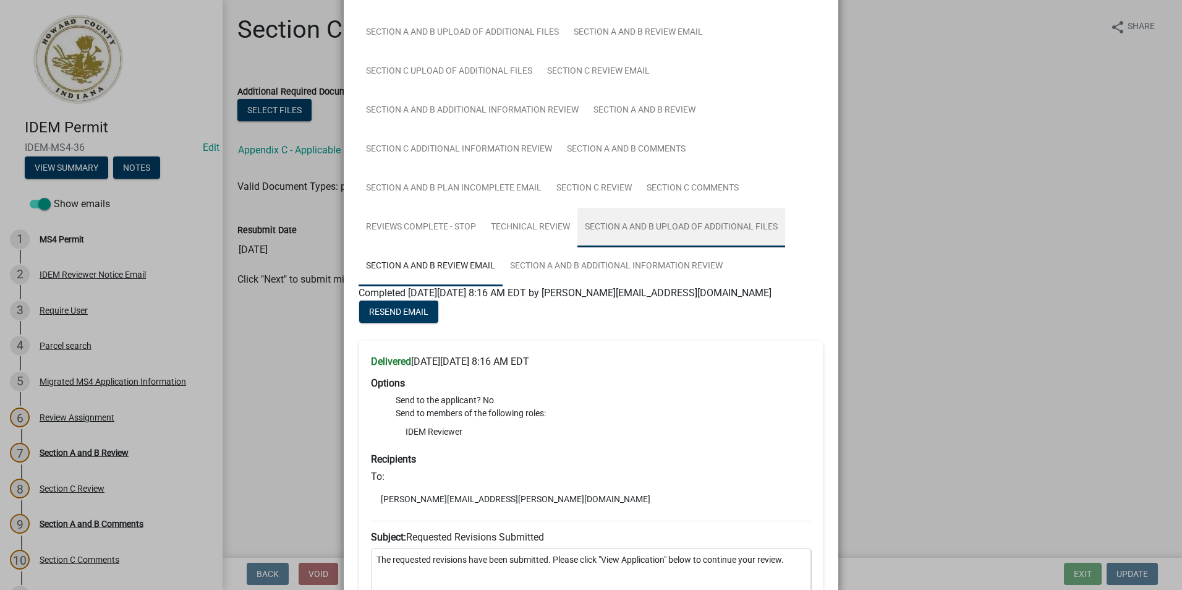
click at [695, 236] on link "Section A and B Upload of Additional Files" at bounding box center [681, 228] width 208 height 40
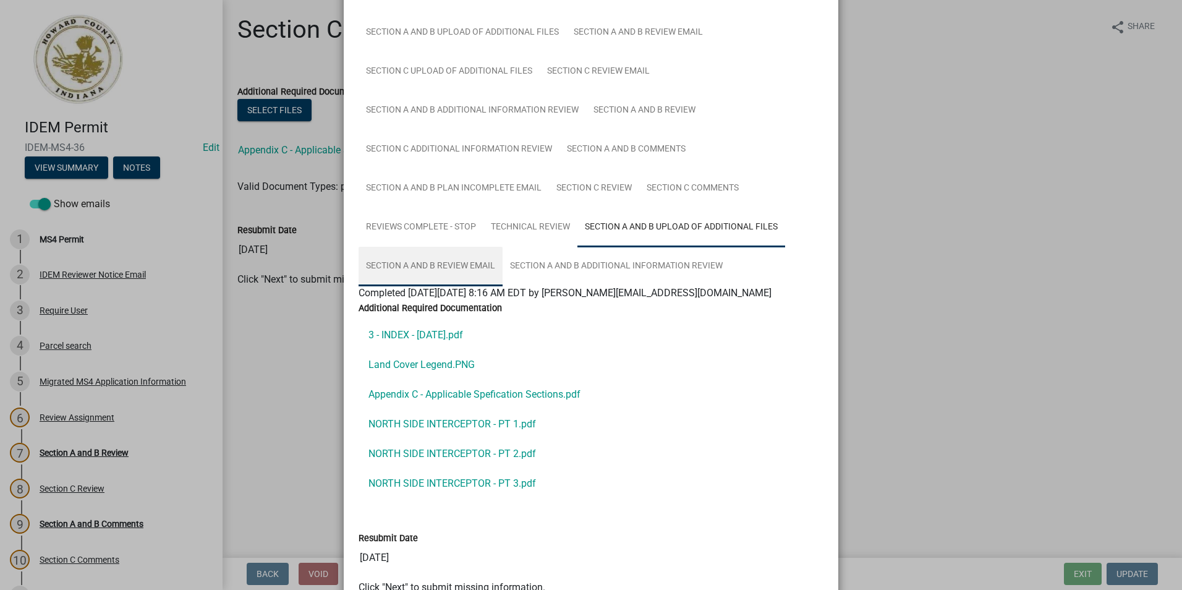
click at [444, 271] on link "Section A and B Review Email" at bounding box center [430, 267] width 144 height 40
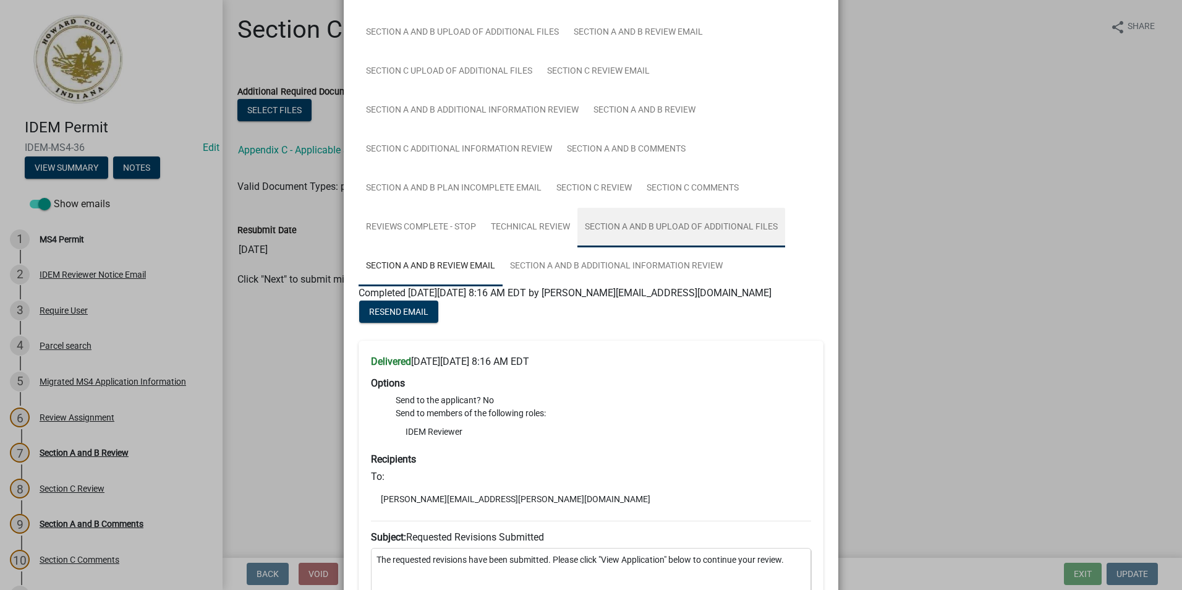
click at [676, 230] on link "Section A and B Upload of Additional Files" at bounding box center [681, 228] width 208 height 40
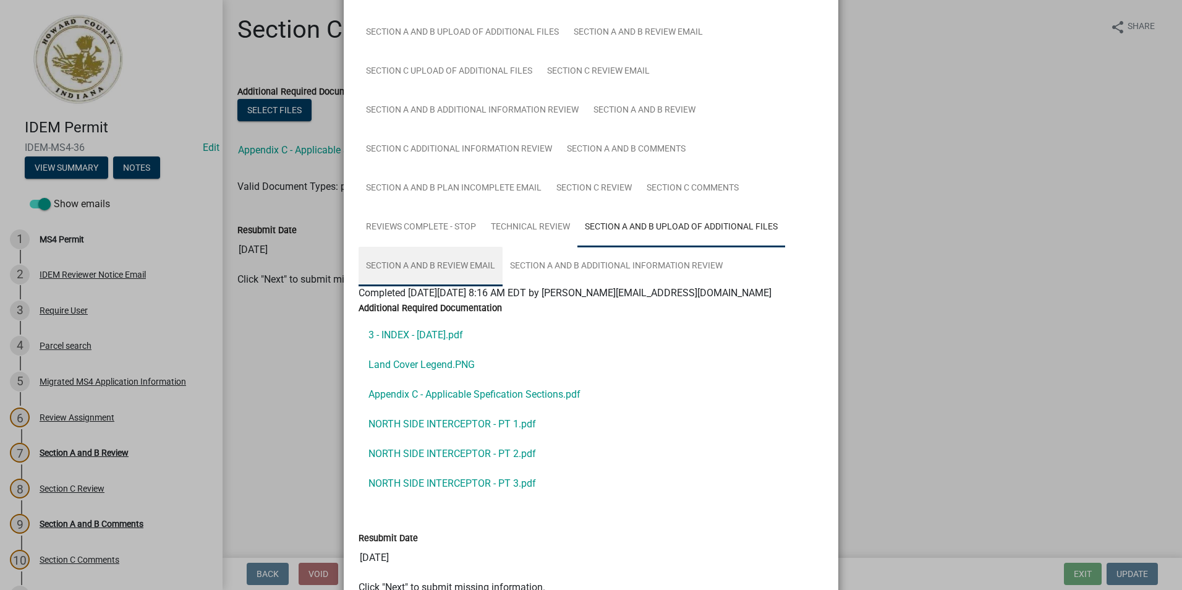
click at [411, 267] on link "Section A and B Review Email" at bounding box center [430, 267] width 144 height 40
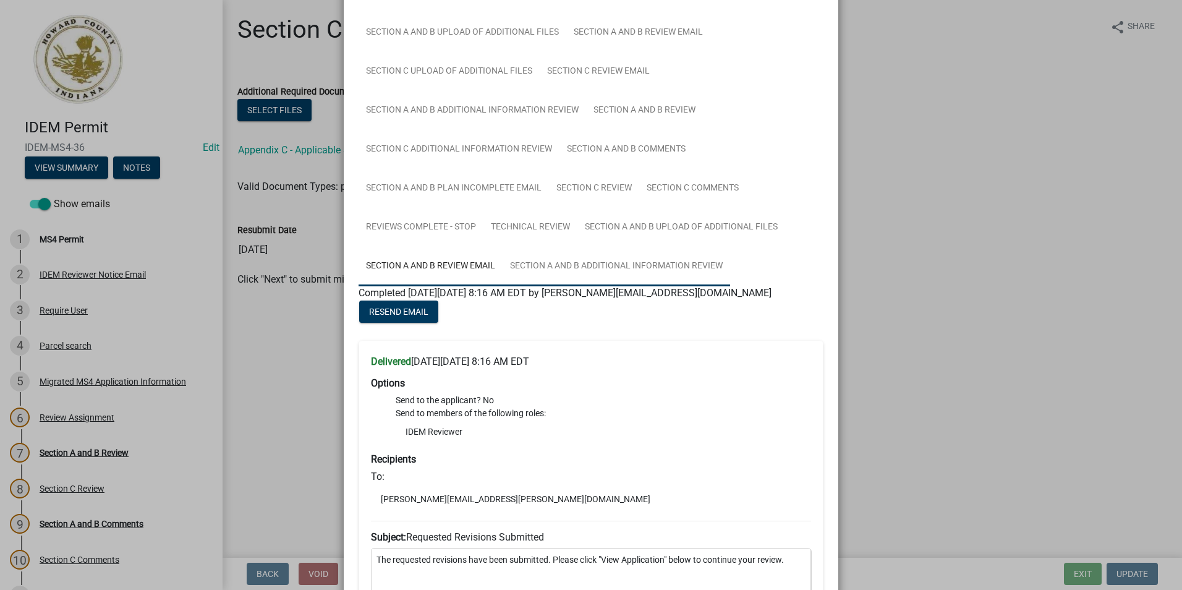
click at [562, 261] on link "Section A and B Additional Information Review" at bounding box center [616, 267] width 227 height 40
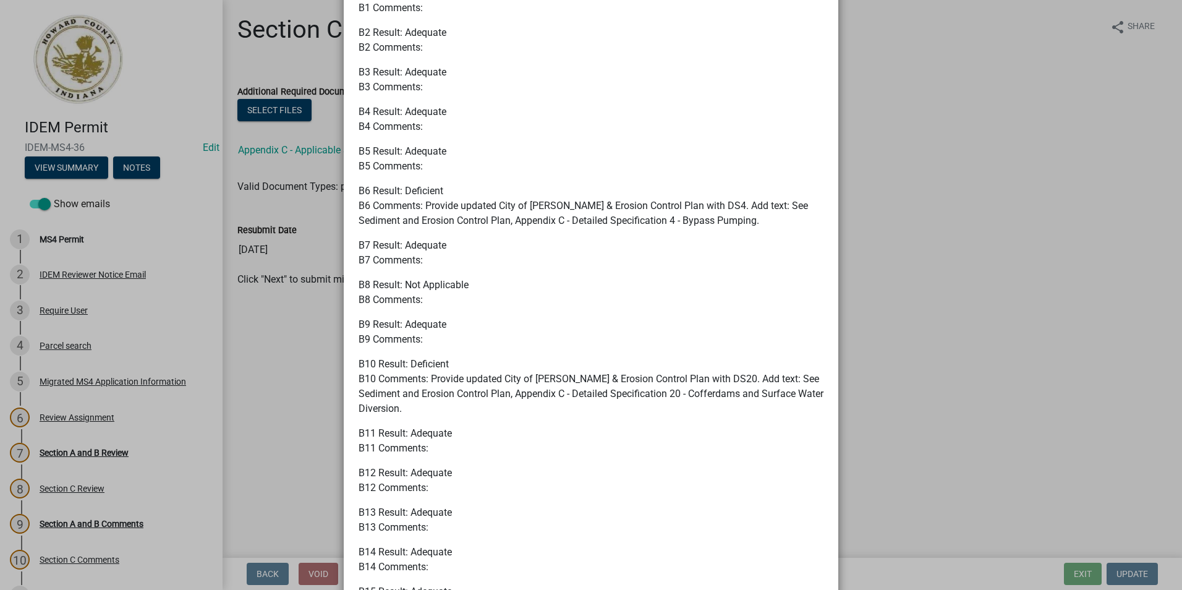
scroll to position [2031, 0]
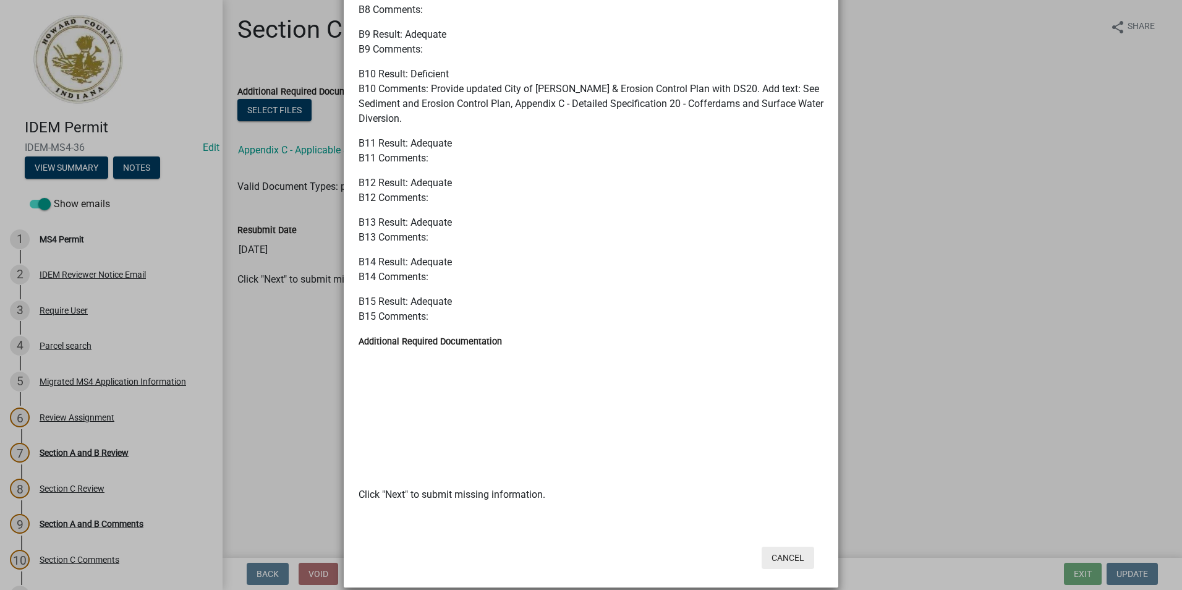
click at [786, 546] on button "Cancel" at bounding box center [787, 557] width 53 height 22
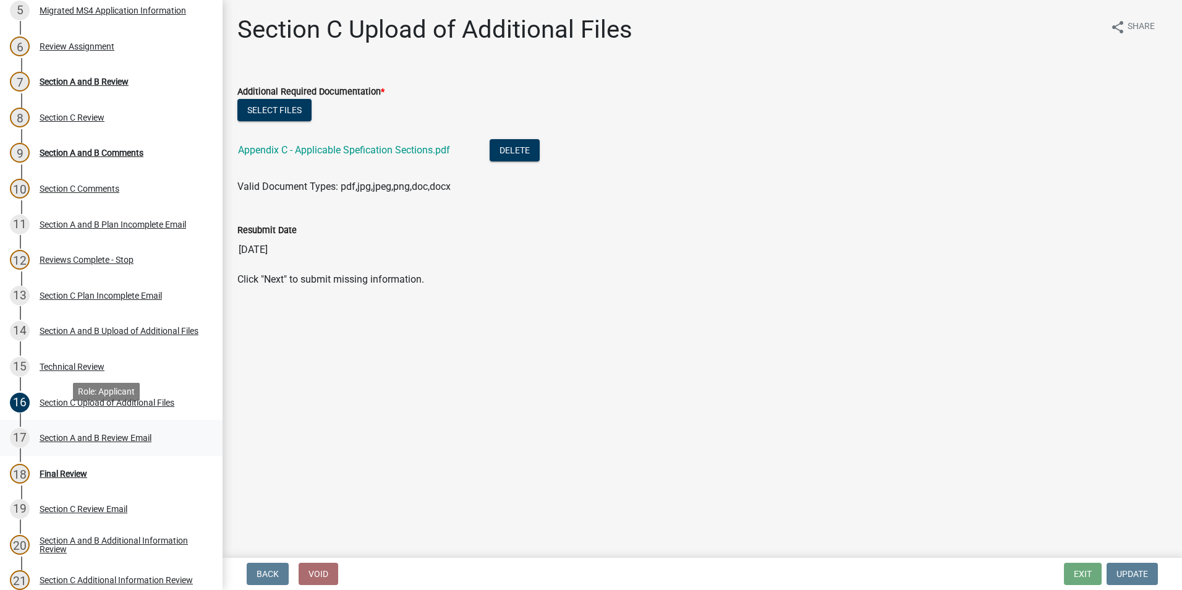
scroll to position [420, 0]
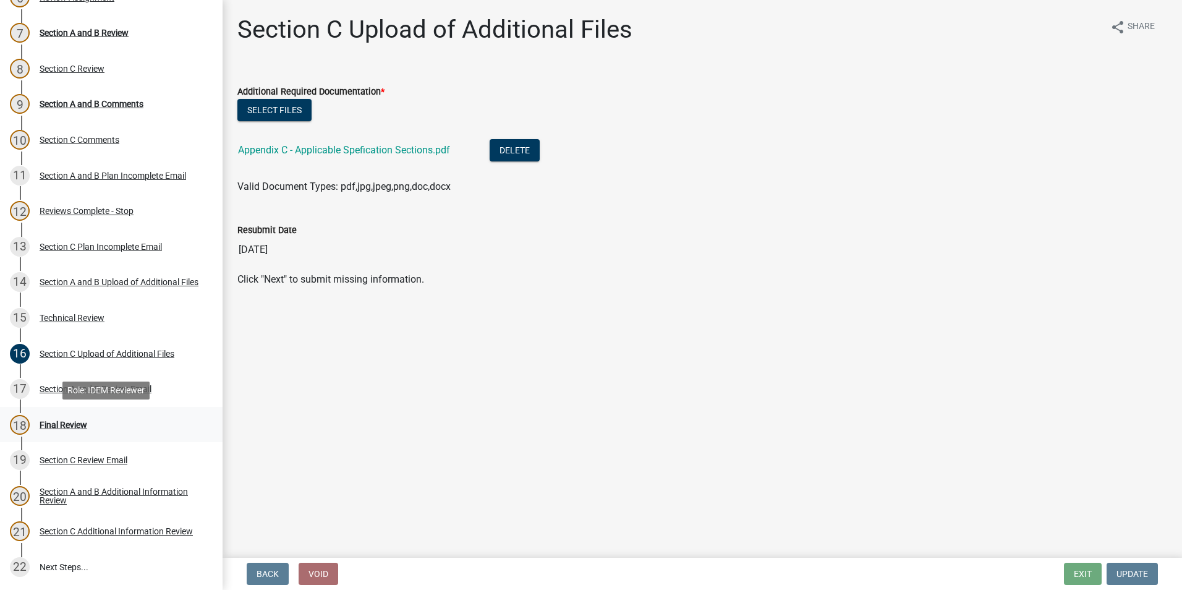
click at [111, 425] on div "18 Final Review" at bounding box center [106, 425] width 193 height 20
click at [115, 388] on div "Section A and B Review Email" at bounding box center [96, 388] width 112 height 9
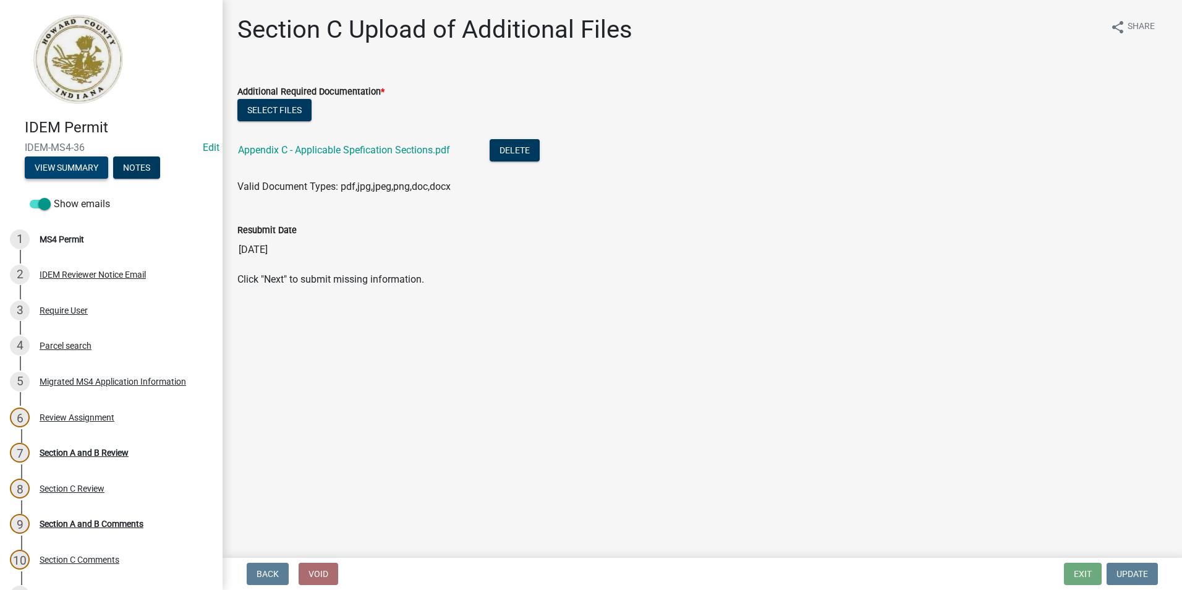
click at [67, 172] on button "View Summary" at bounding box center [66, 167] width 83 height 22
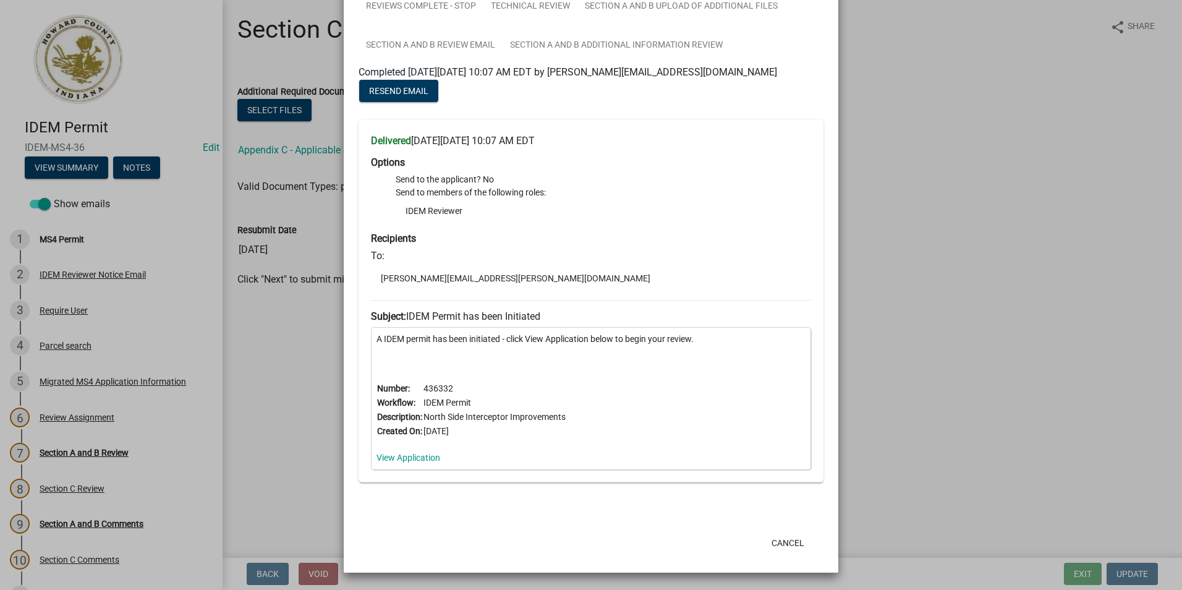
scroll to position [35, 0]
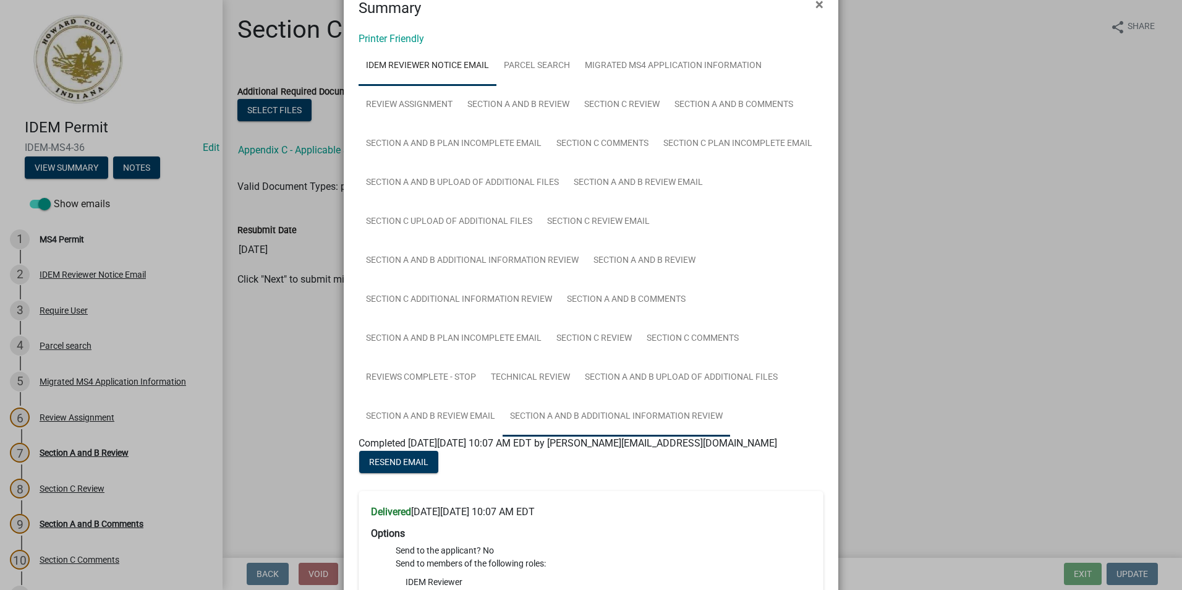
click at [624, 418] on link "Section A and B Additional Information Review" at bounding box center [616, 417] width 227 height 40
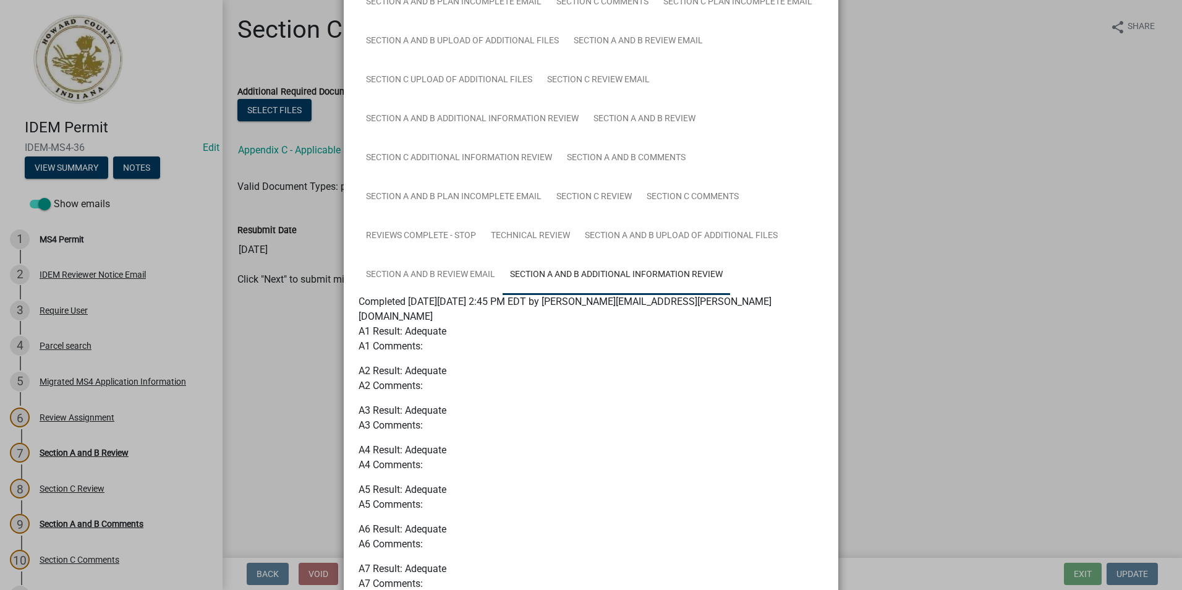
scroll to position [239, 0]
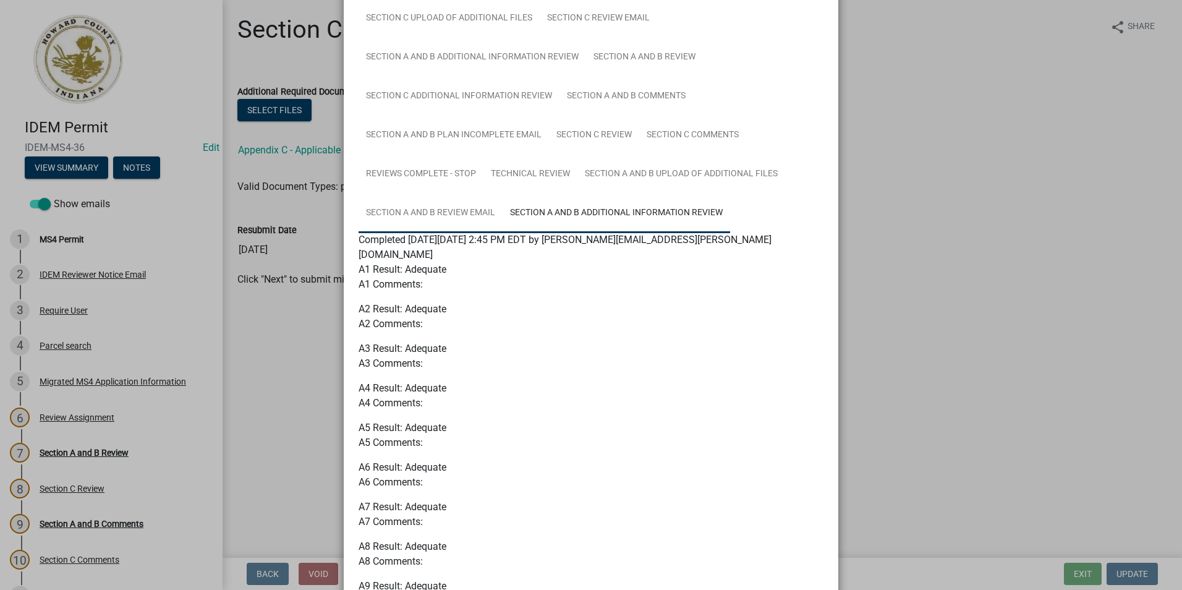
click at [458, 214] on link "Section A and B Review Email" at bounding box center [430, 213] width 144 height 40
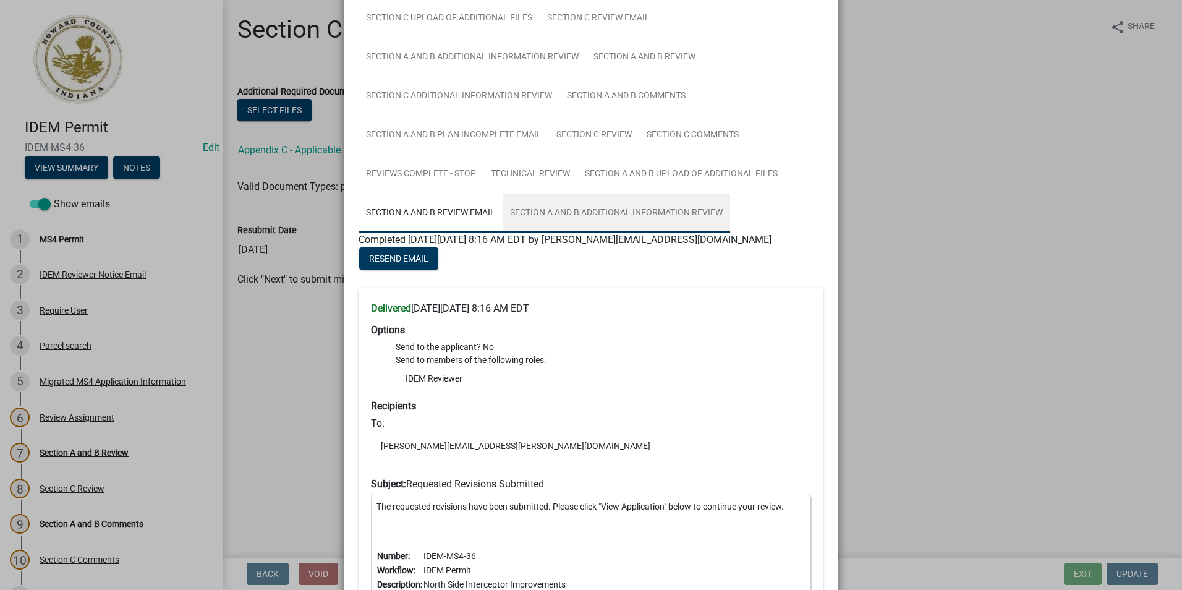
click at [638, 214] on link "Section A and B Additional Information Review" at bounding box center [616, 213] width 227 height 40
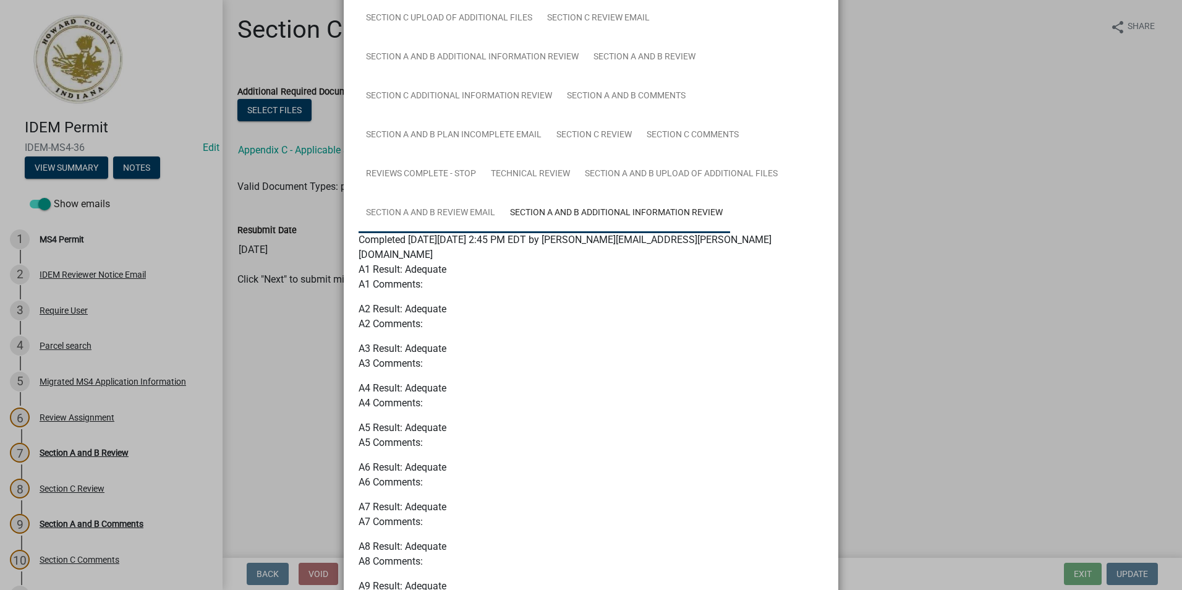
click at [475, 213] on link "Section A and B Review Email" at bounding box center [430, 213] width 144 height 40
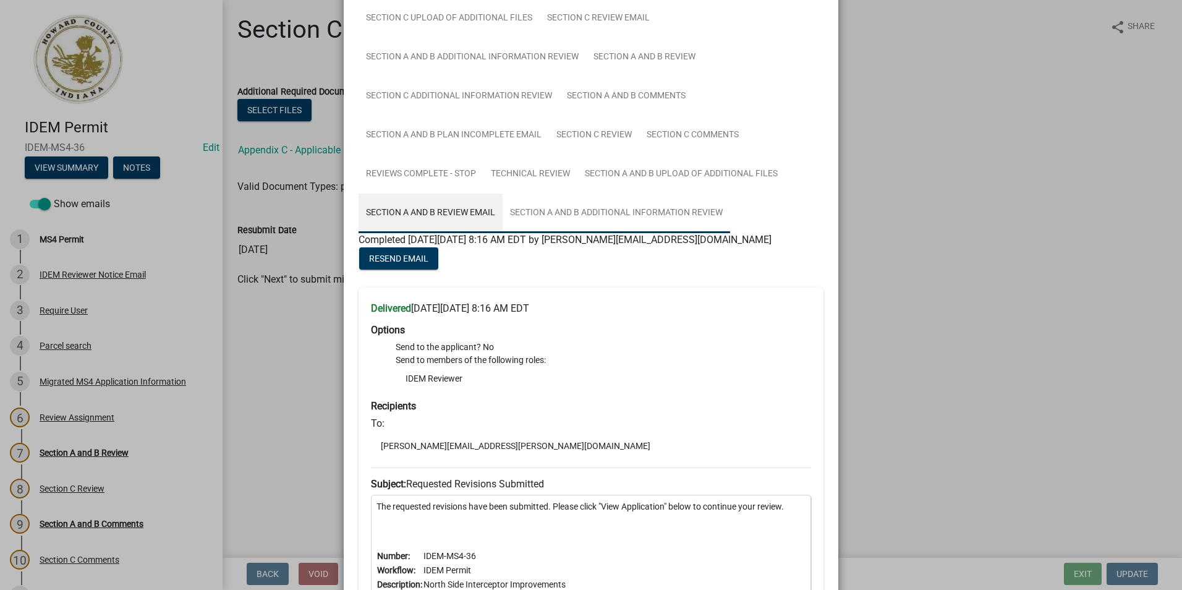
click at [537, 205] on link "Section A and B Additional Information Review" at bounding box center [616, 213] width 227 height 40
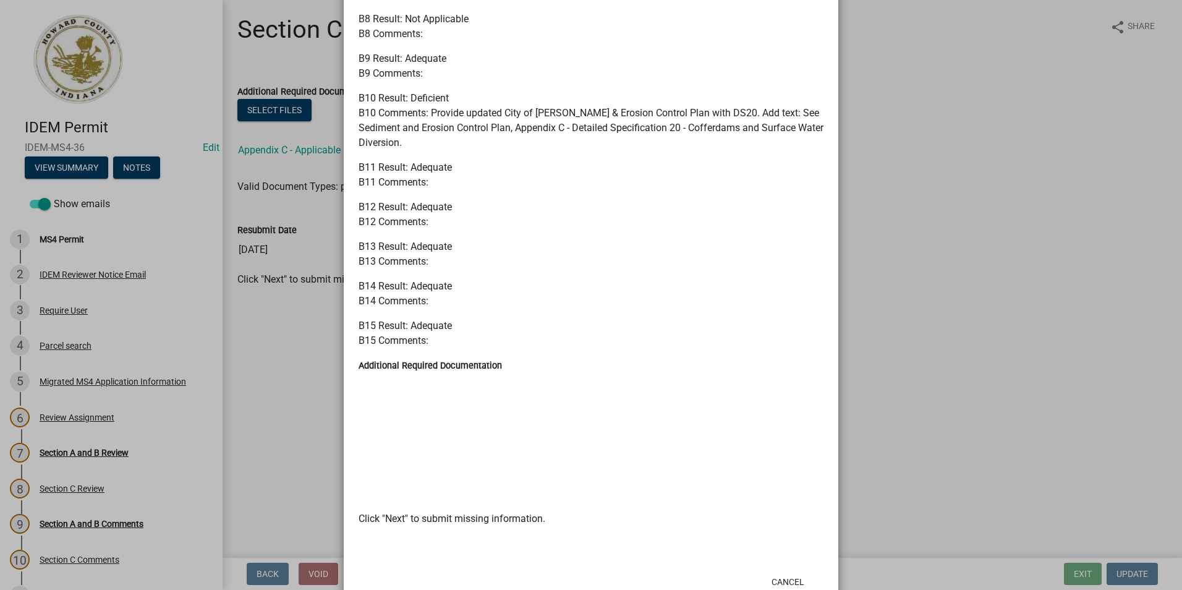
scroll to position [2031, 0]
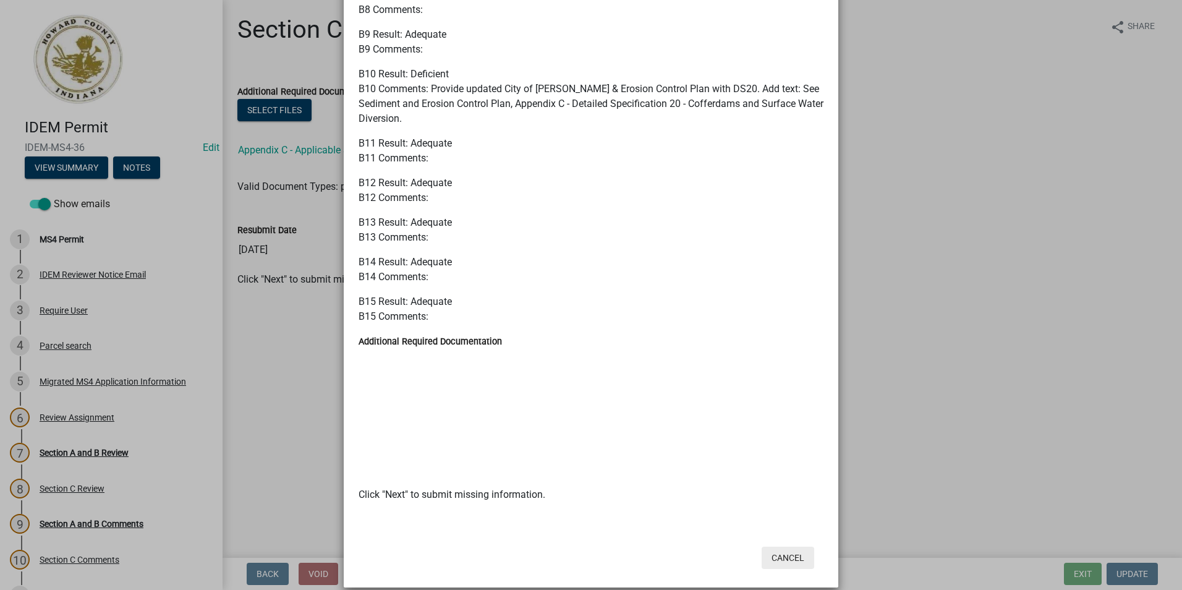
click at [786, 546] on button "Cancel" at bounding box center [787, 557] width 53 height 22
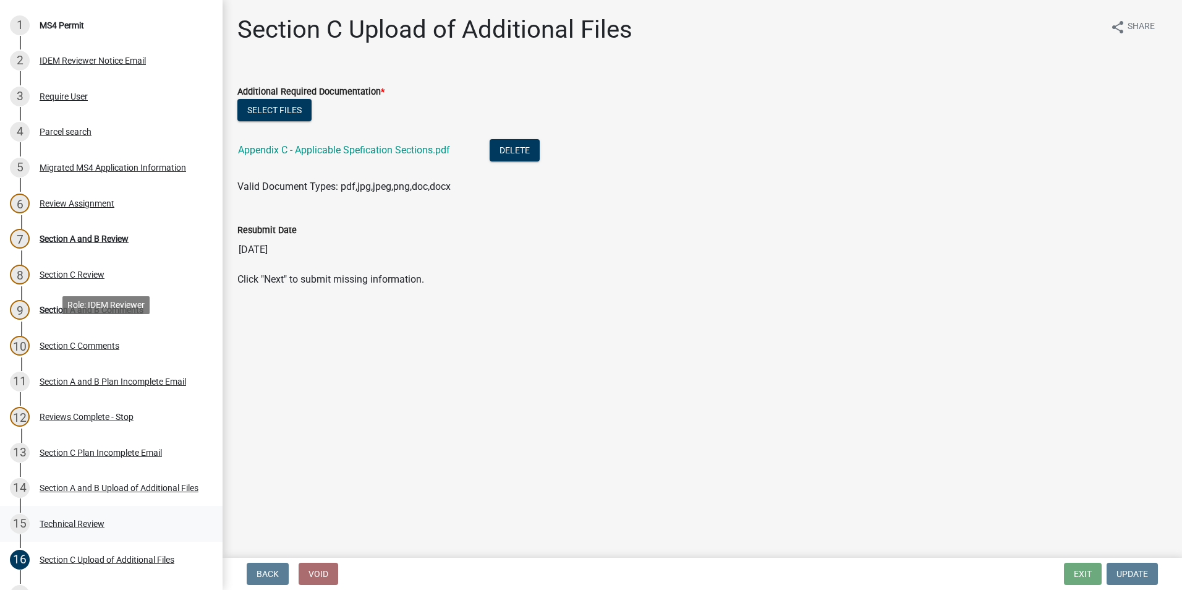
scroll to position [420, 0]
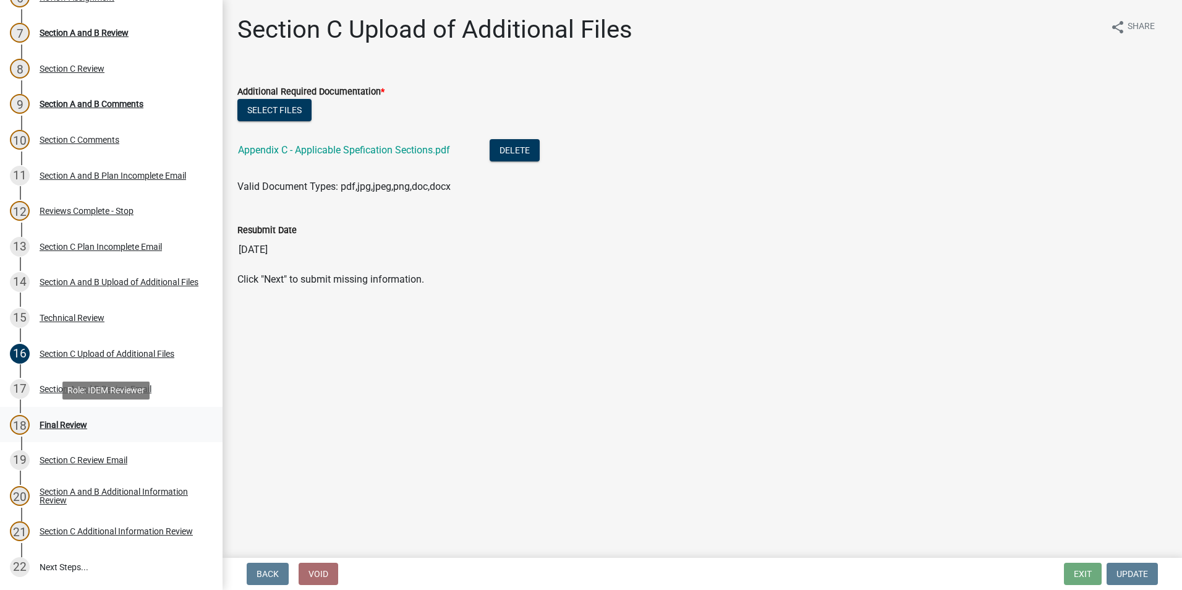
click at [93, 425] on div "18 Final Review" at bounding box center [106, 425] width 193 height 20
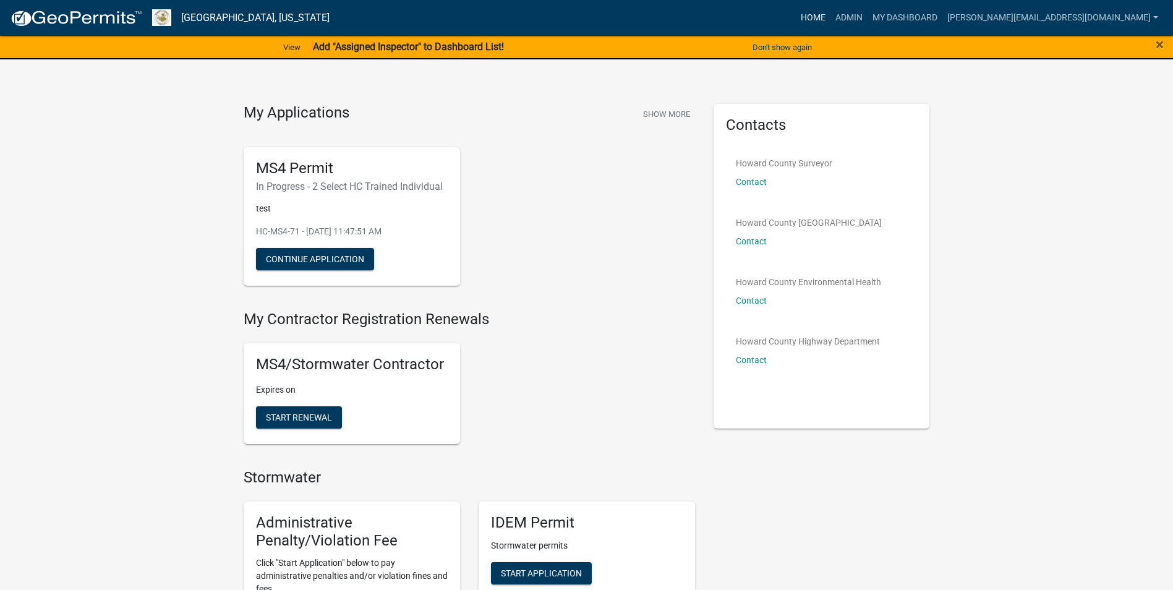
click at [830, 14] on link "Home" at bounding box center [812, 17] width 35 height 23
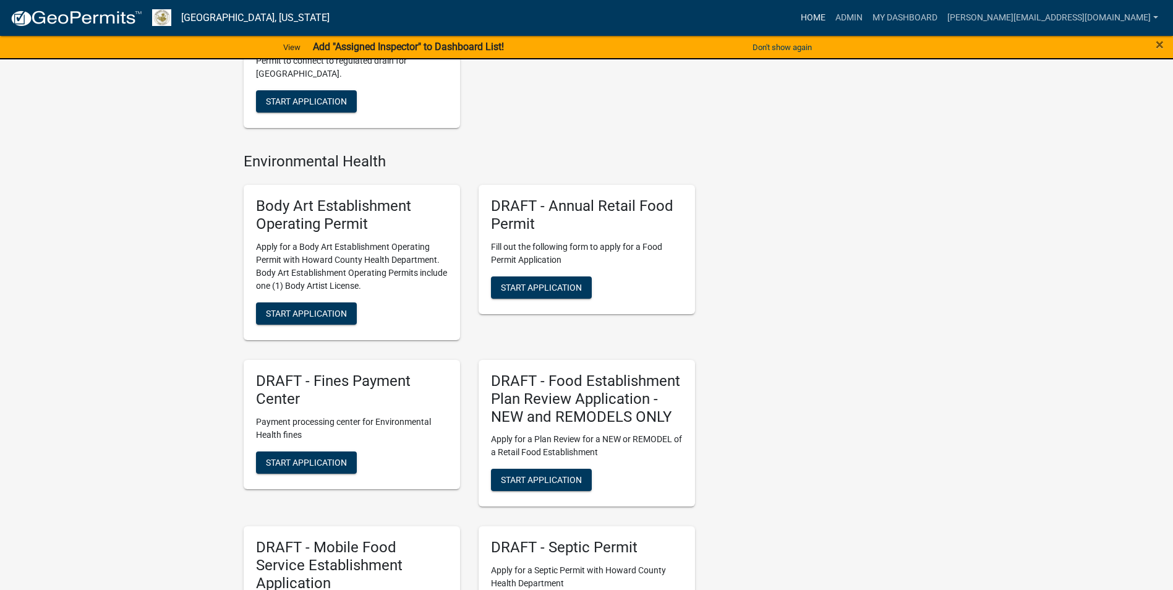
scroll to position [1731, 0]
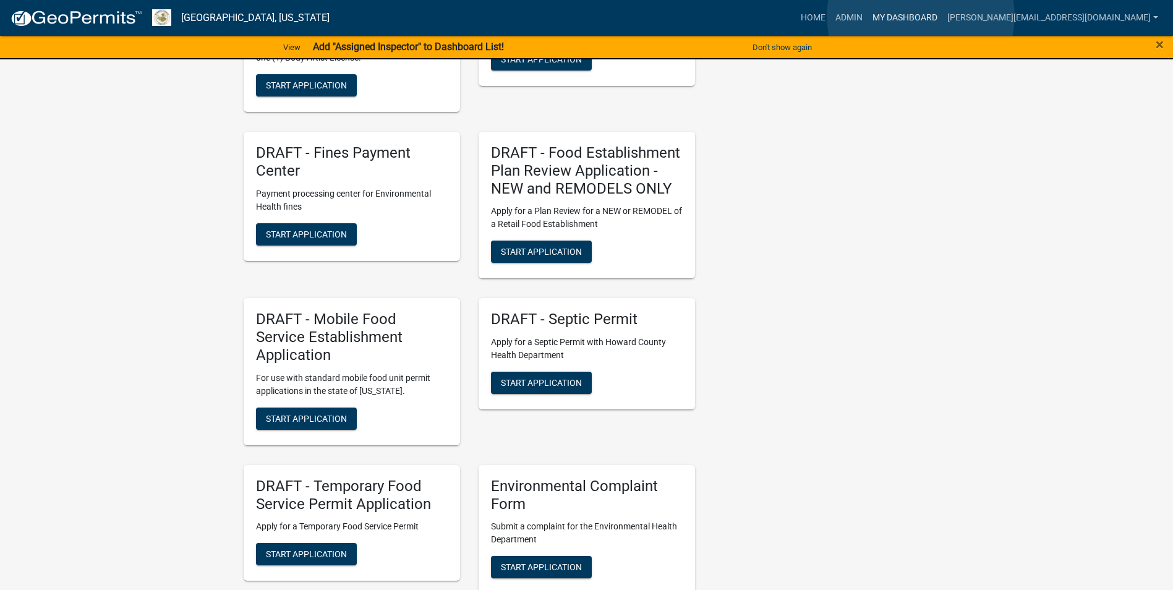
click at [920, 16] on link "My Dashboard" at bounding box center [904, 17] width 75 height 23
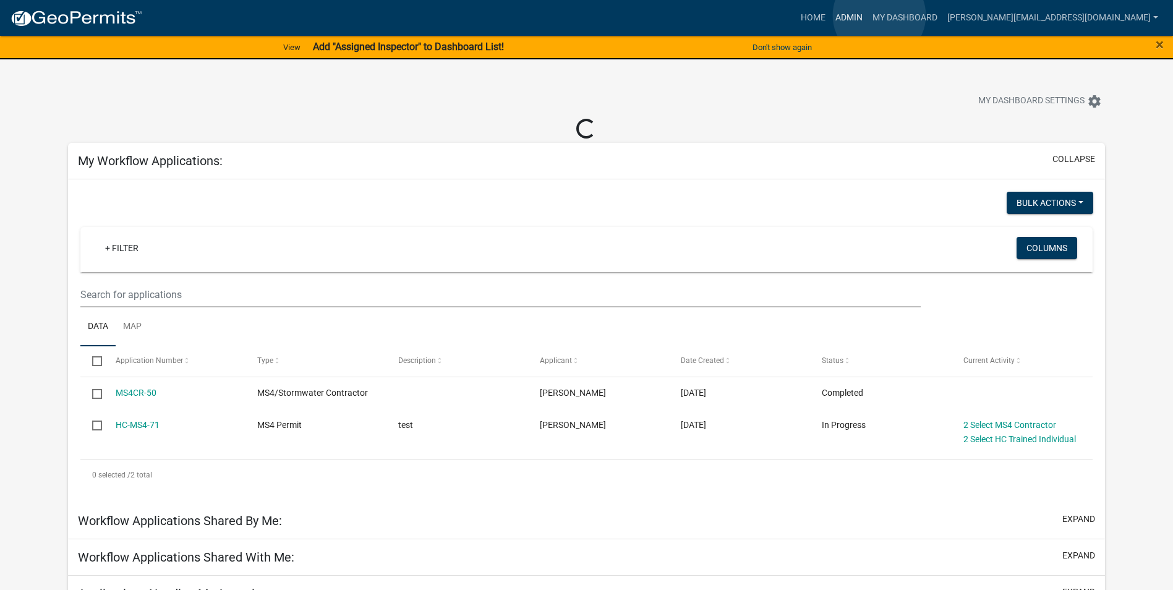
click at [867, 15] on link "Admin" at bounding box center [848, 17] width 37 height 23
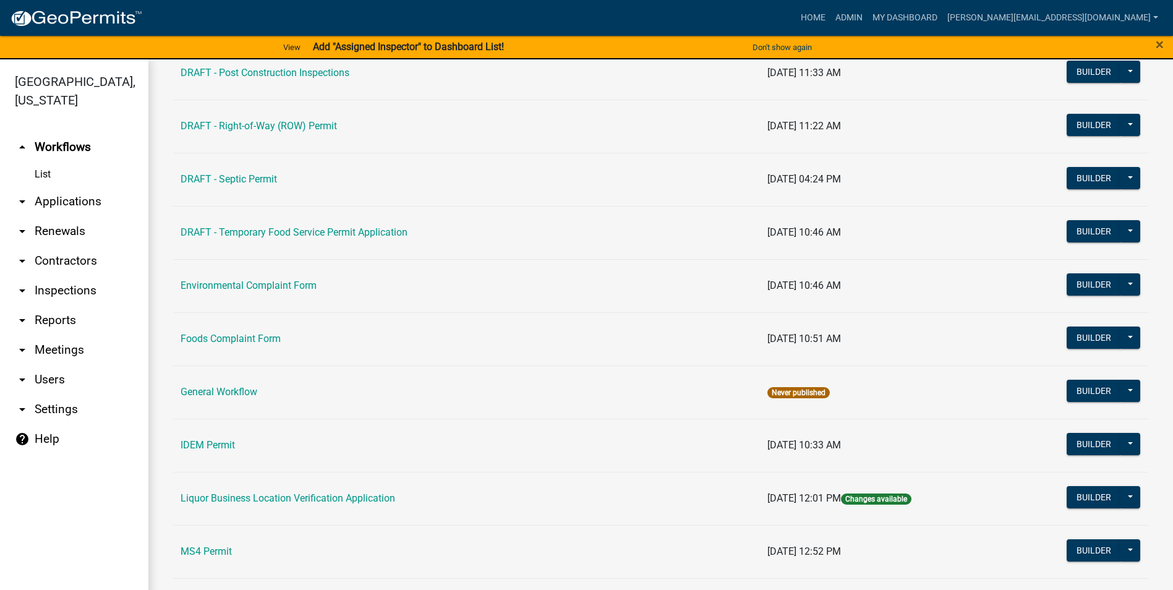
scroll to position [742, 0]
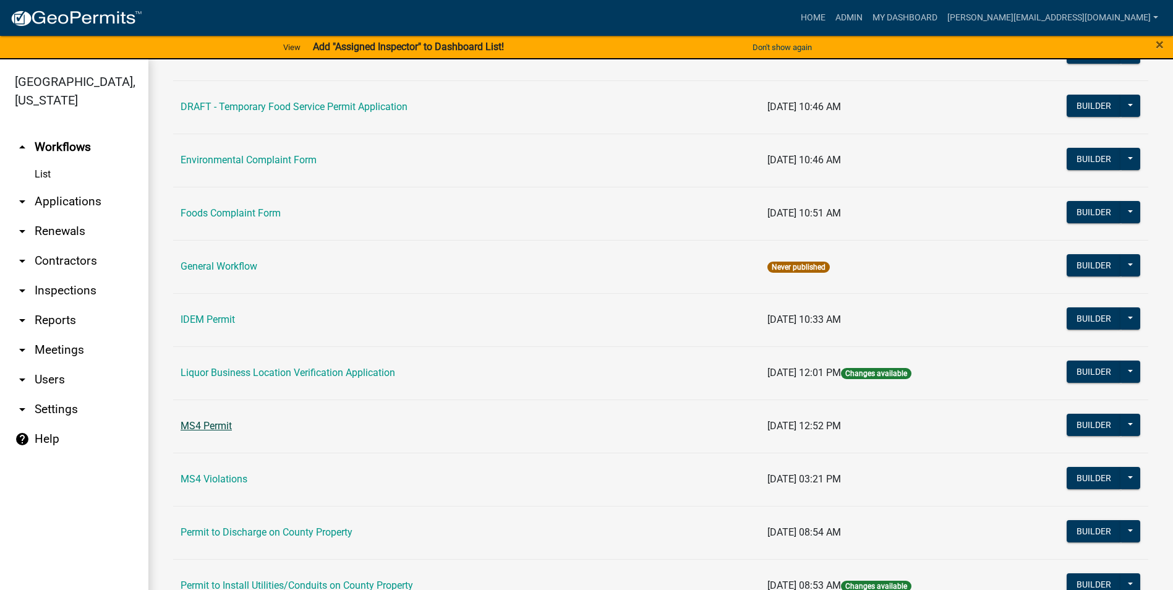
click at [213, 420] on link "MS4 Permit" at bounding box center [205, 426] width 51 height 12
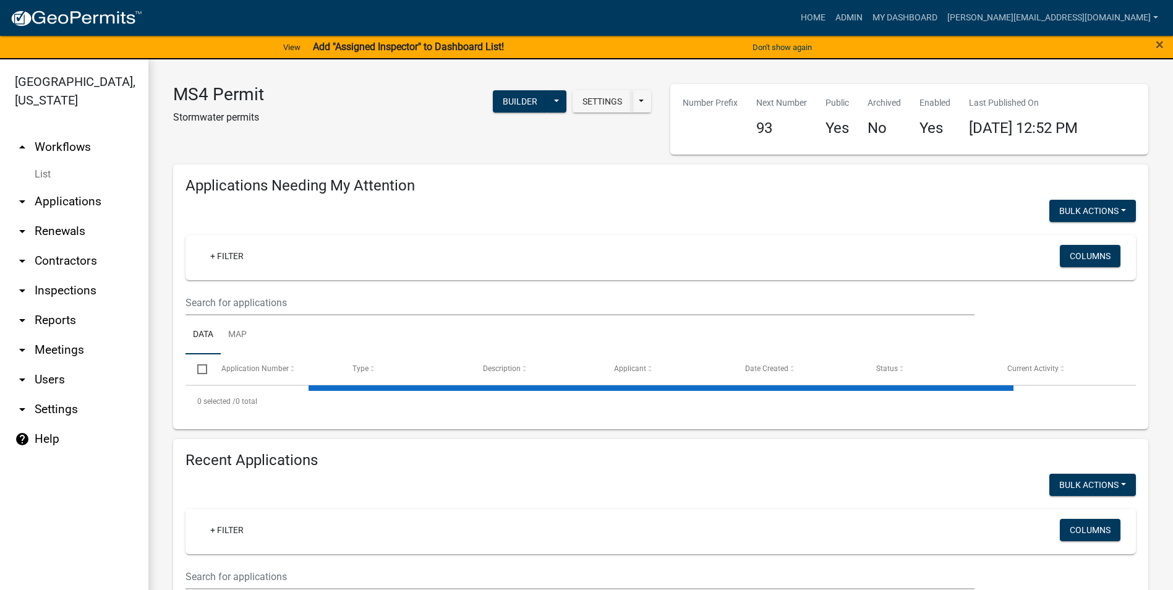
select select "2: 50"
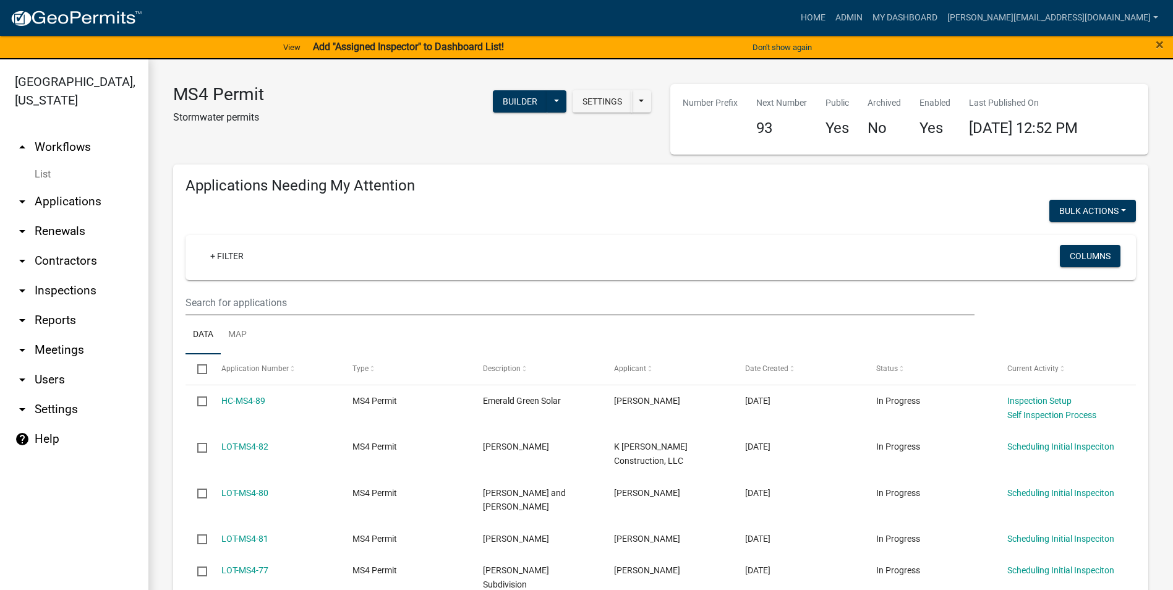
click at [41, 441] on link "help Help" at bounding box center [74, 439] width 148 height 30
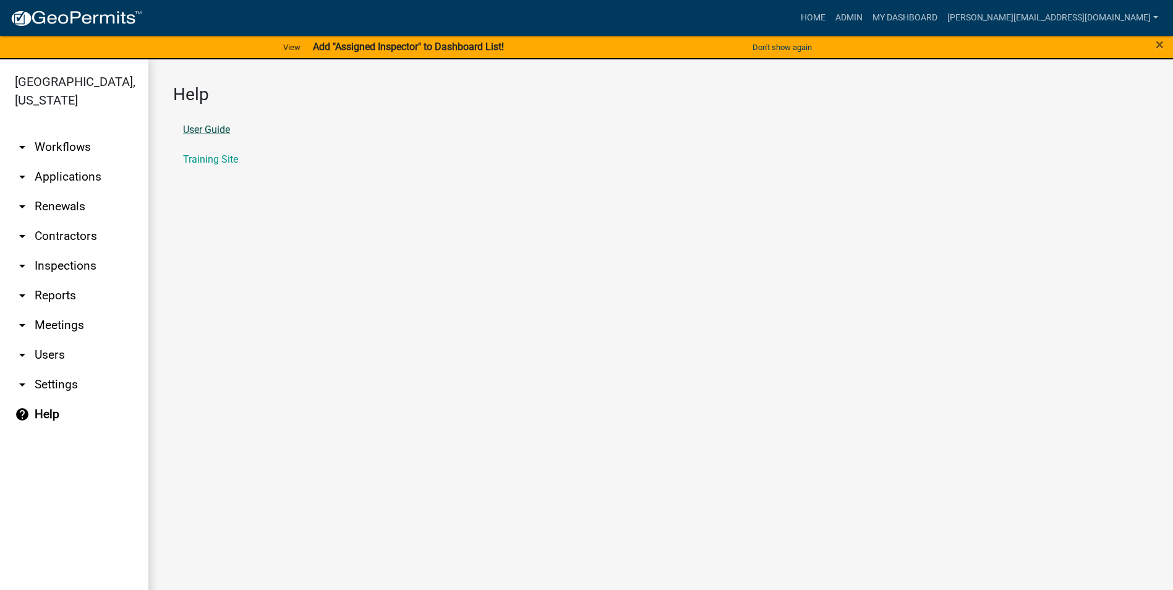
click at [214, 133] on link "User Guide" at bounding box center [206, 130] width 47 height 10
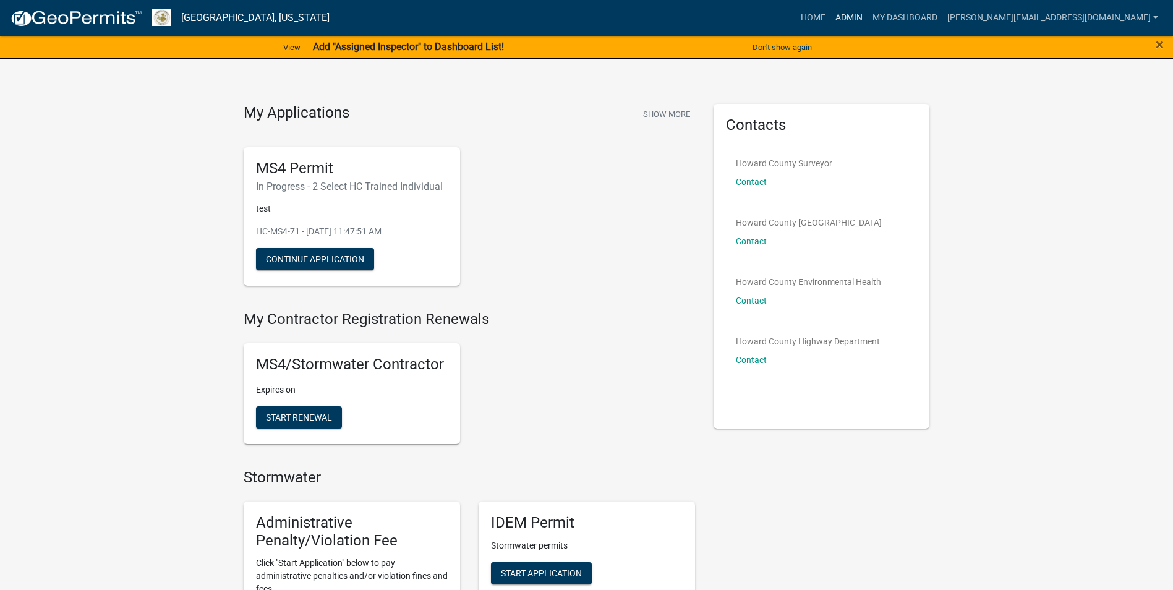
click at [867, 16] on link "Admin" at bounding box center [848, 17] width 37 height 23
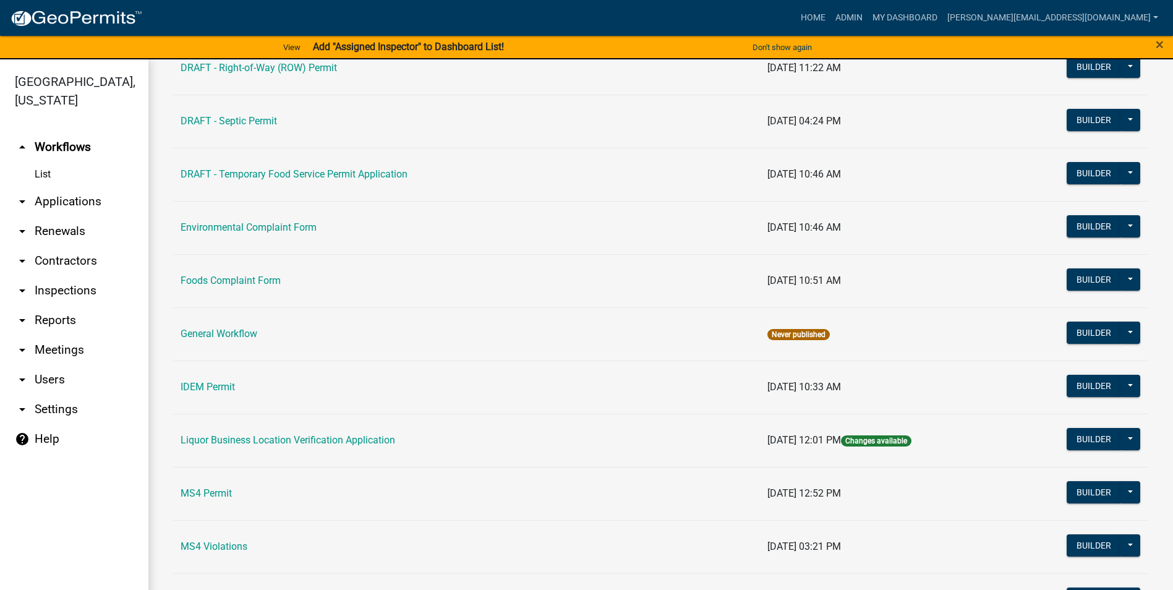
scroll to position [680, 0]
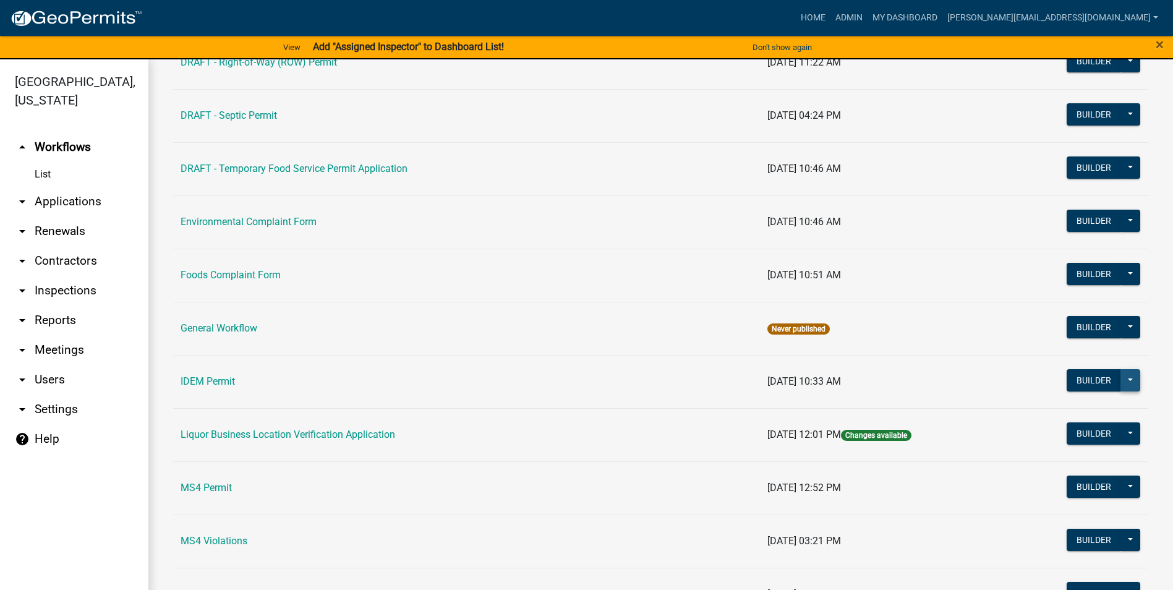
click at [1122, 383] on button at bounding box center [1130, 380] width 20 height 22
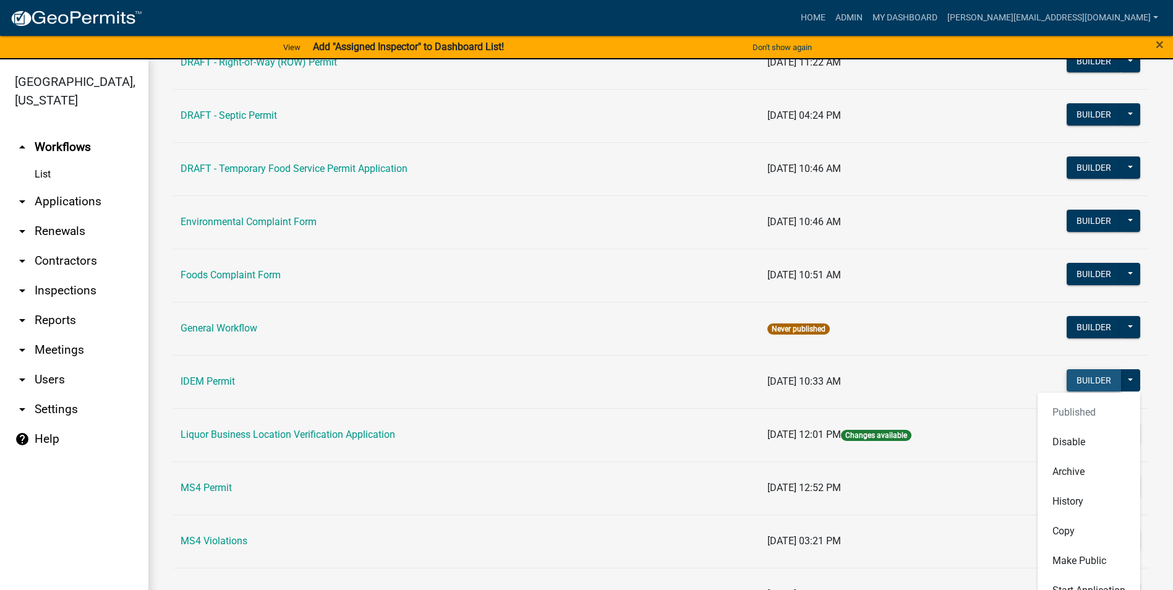
click at [1076, 382] on button "Builder" at bounding box center [1093, 380] width 54 height 22
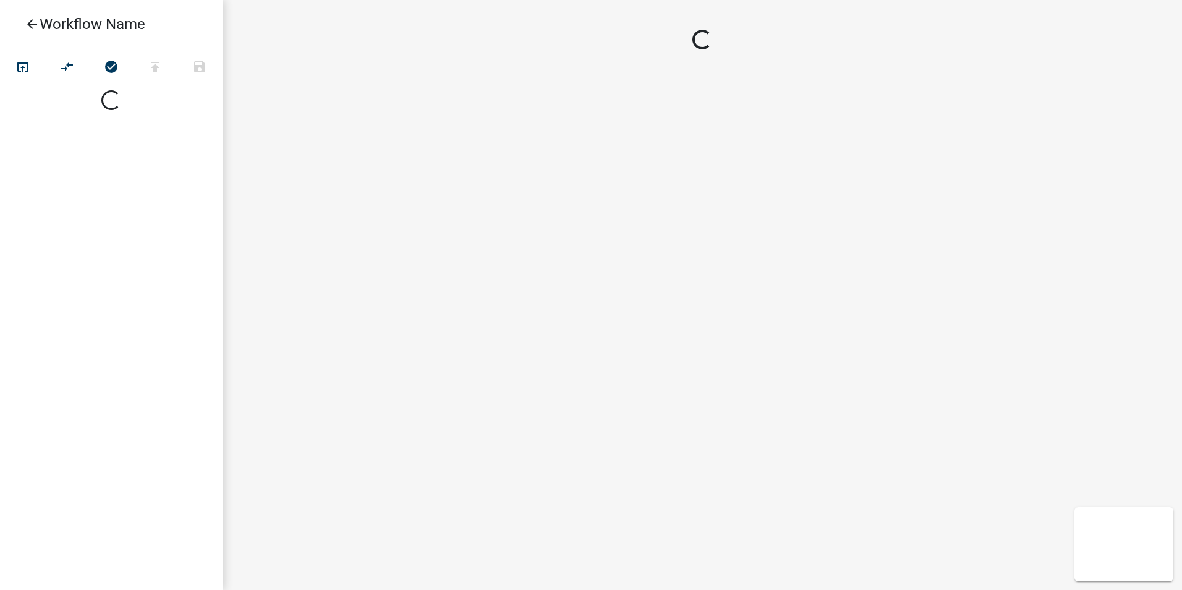
select select
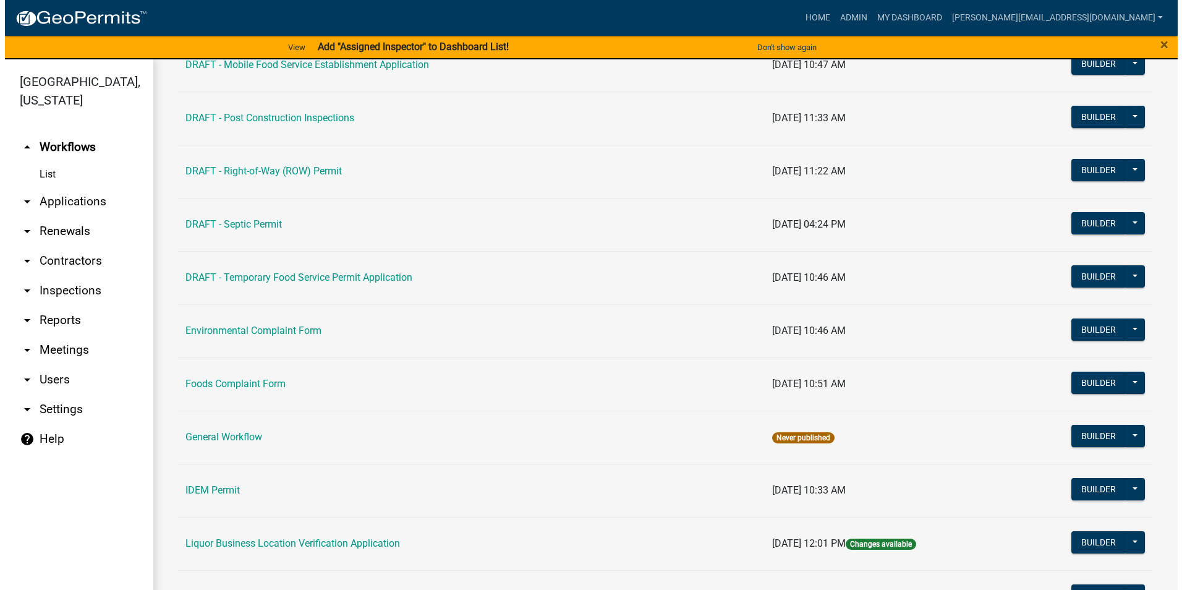
scroll to position [680, 0]
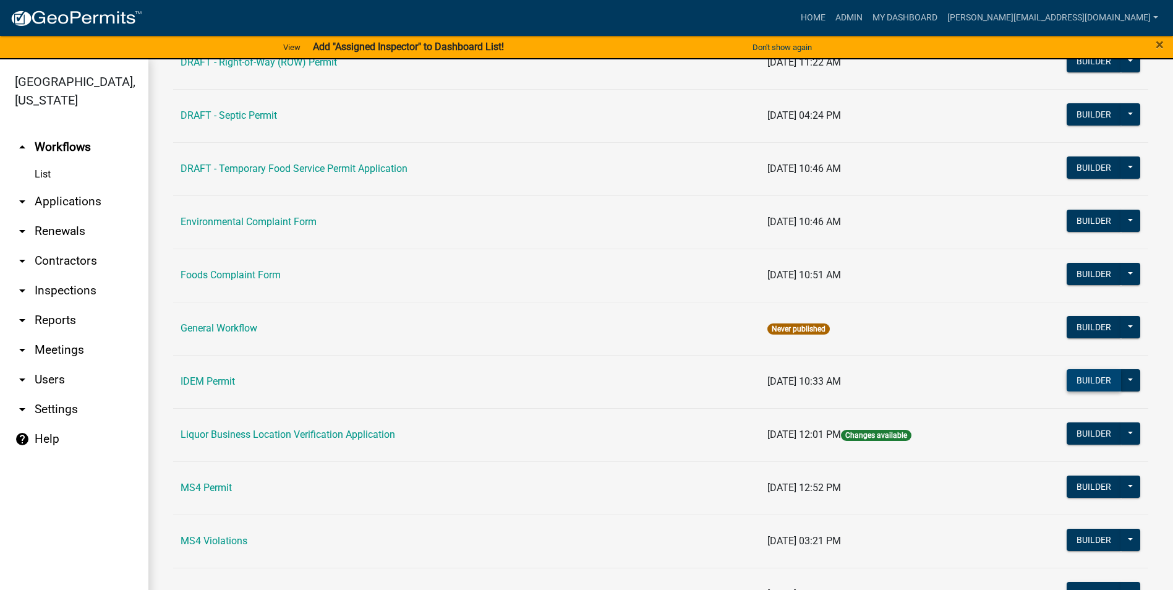
click at [1081, 380] on button "Builder" at bounding box center [1093, 380] width 54 height 22
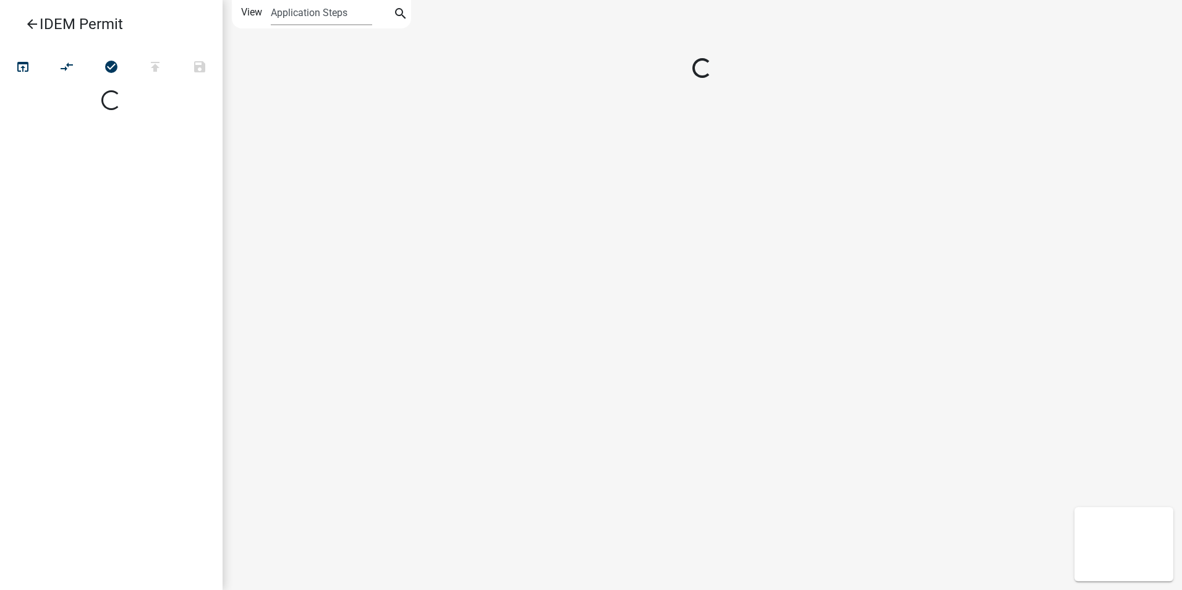
select select
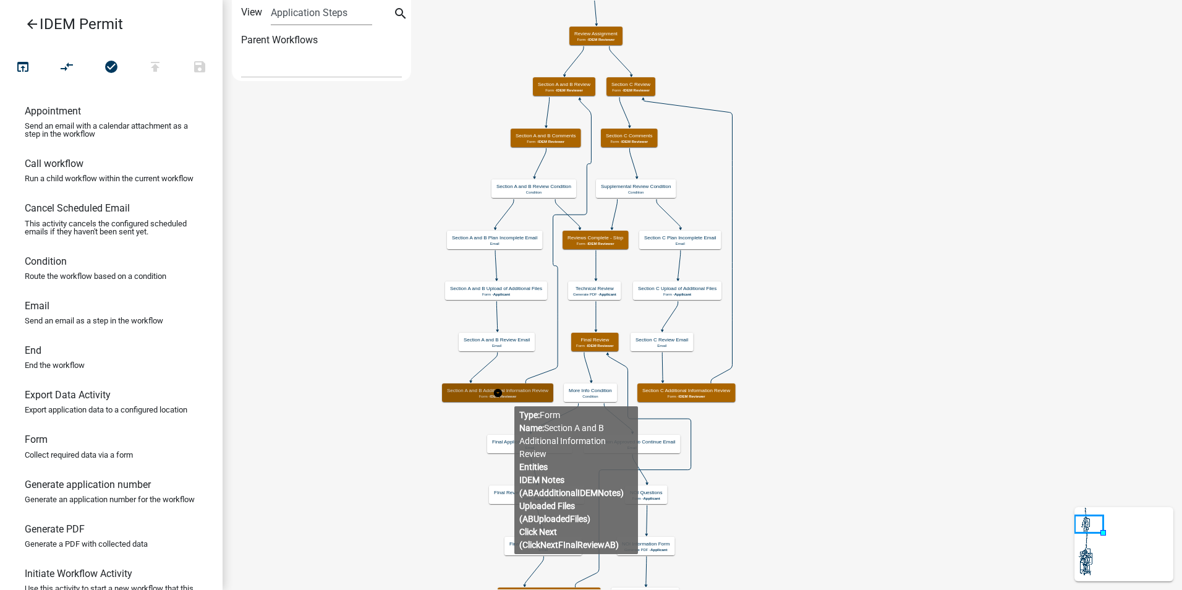
click at [514, 396] on span "IDEM Reviewer" at bounding box center [503, 396] width 27 height 4
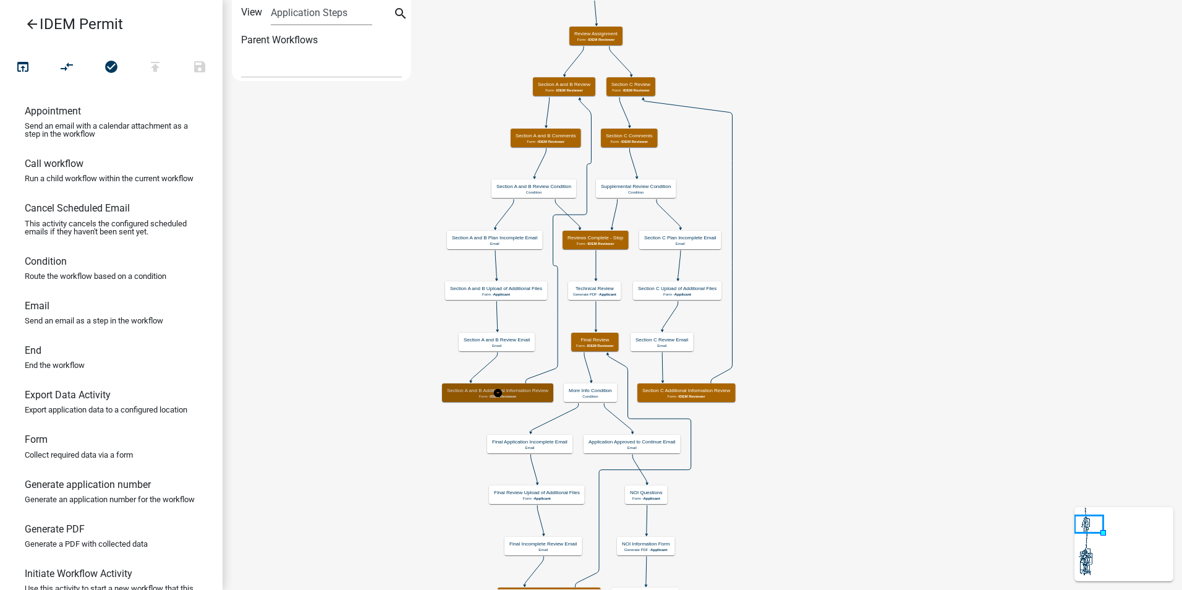
click at [514, 396] on span "IDEM Reviewer" at bounding box center [503, 396] width 27 height 4
select select "831A9F37-75EF-4332-B391-A059A6894D0C"
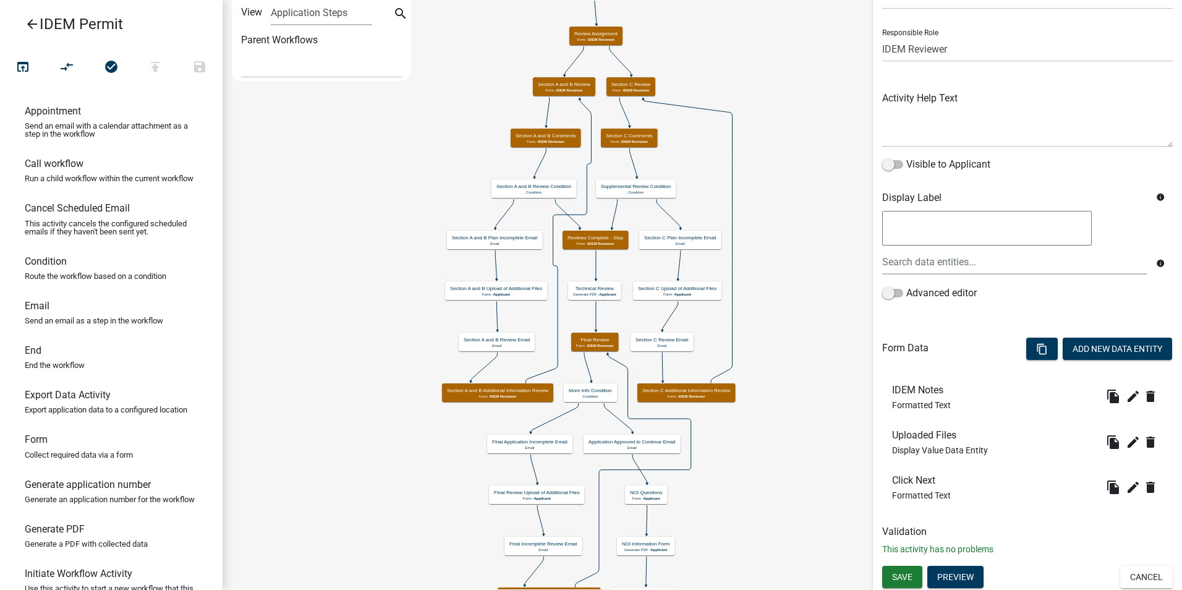
scroll to position [69, 0]
click at [954, 566] on button "Preview" at bounding box center [955, 575] width 56 height 22
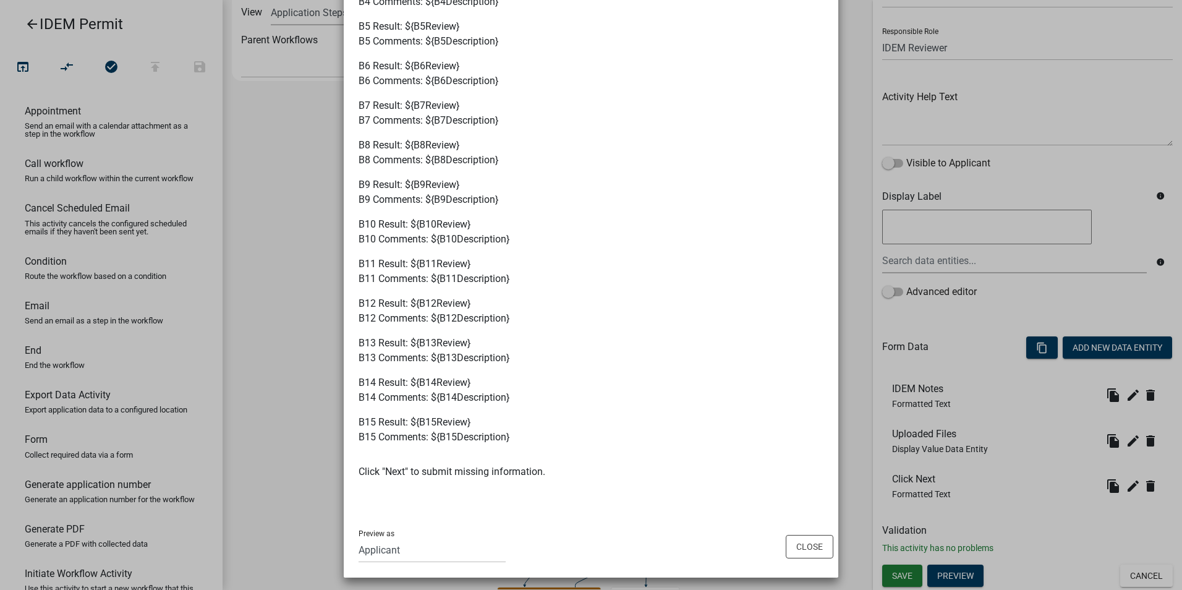
scroll to position [1462, 0]
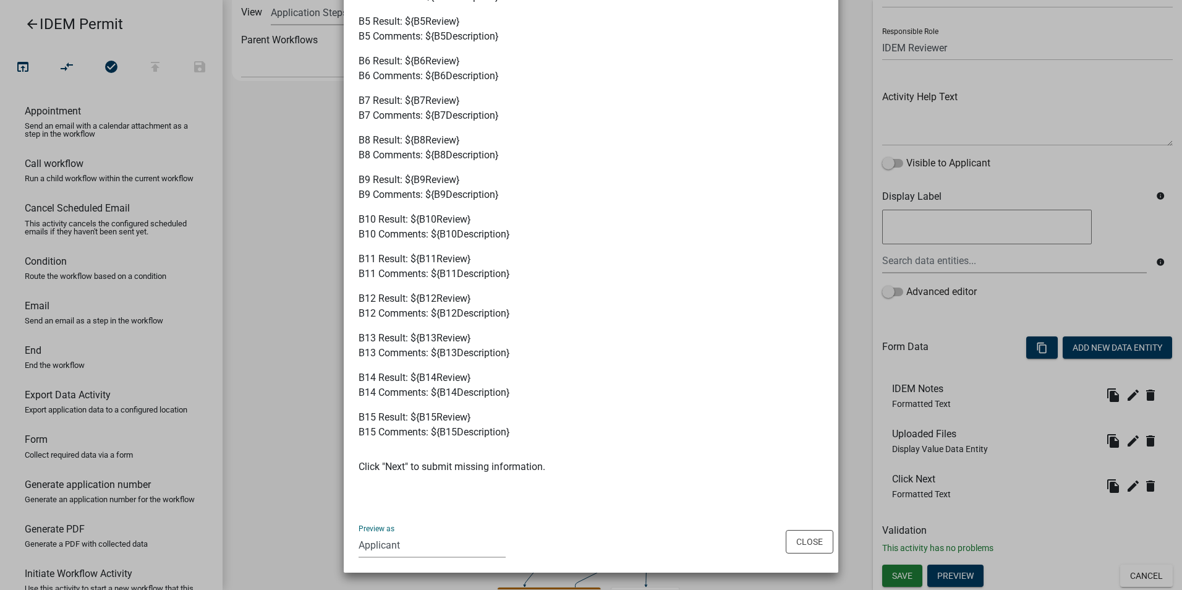
click at [414, 544] on select "Applicant Surveyor Admin GIS Mapping Division EH Complaint Reviewer Stormwater …" at bounding box center [431, 544] width 147 height 25
click at [664, 252] on p "B11 Result: ${B11Review} B11 Comments: ${B11Description}" at bounding box center [590, 267] width 465 height 30
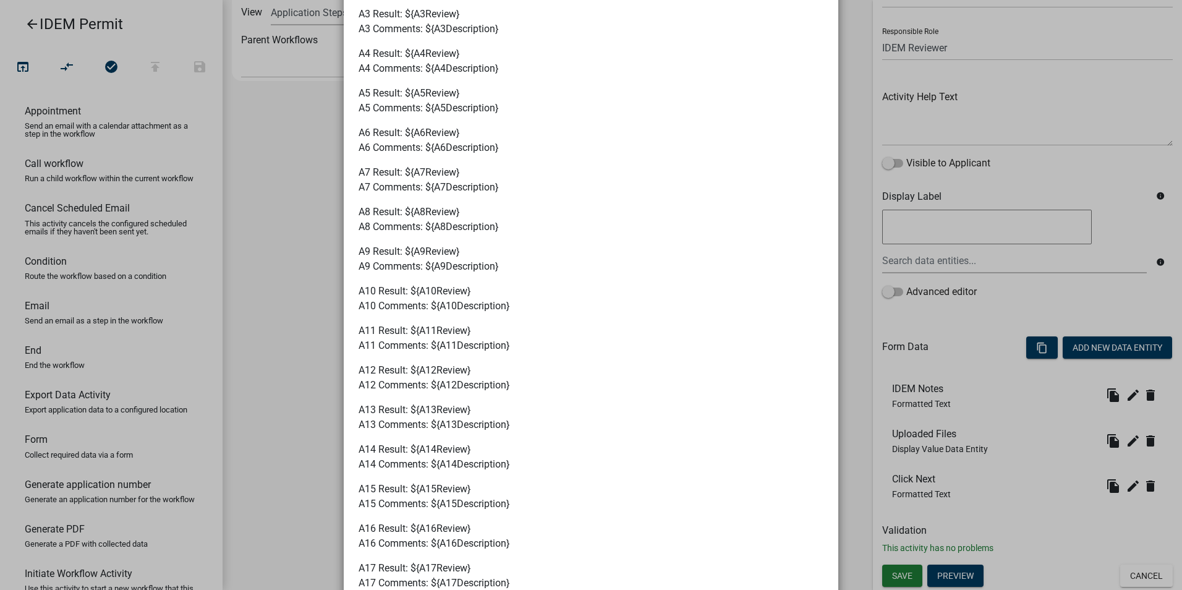
scroll to position [0, 0]
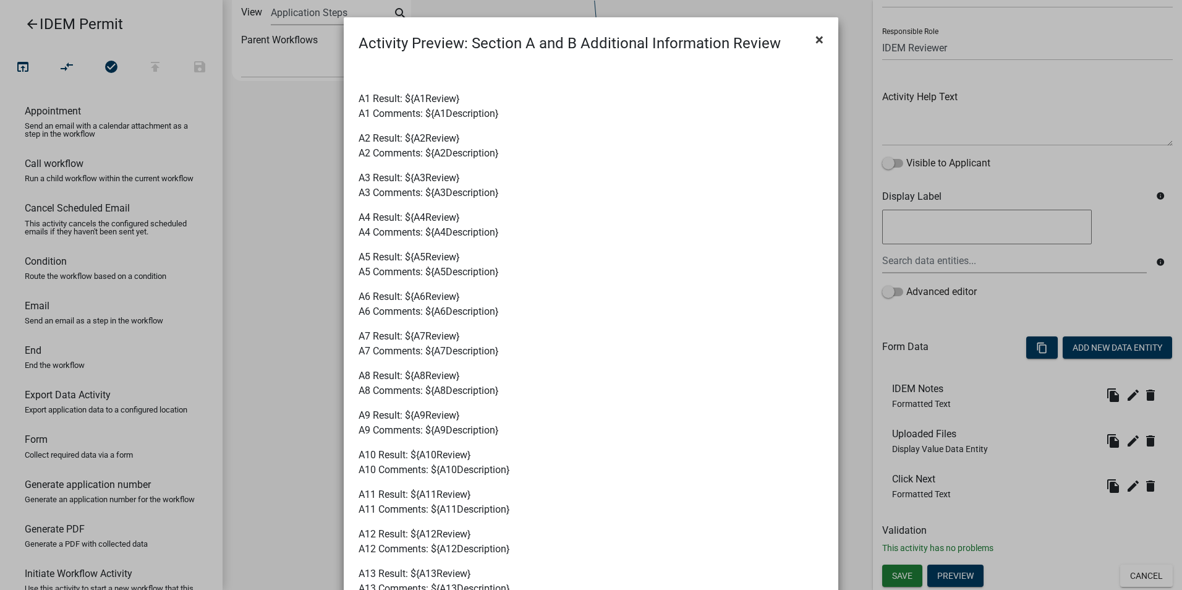
click at [818, 41] on span "×" at bounding box center [819, 39] width 8 height 17
